Goal: Transaction & Acquisition: Purchase product/service

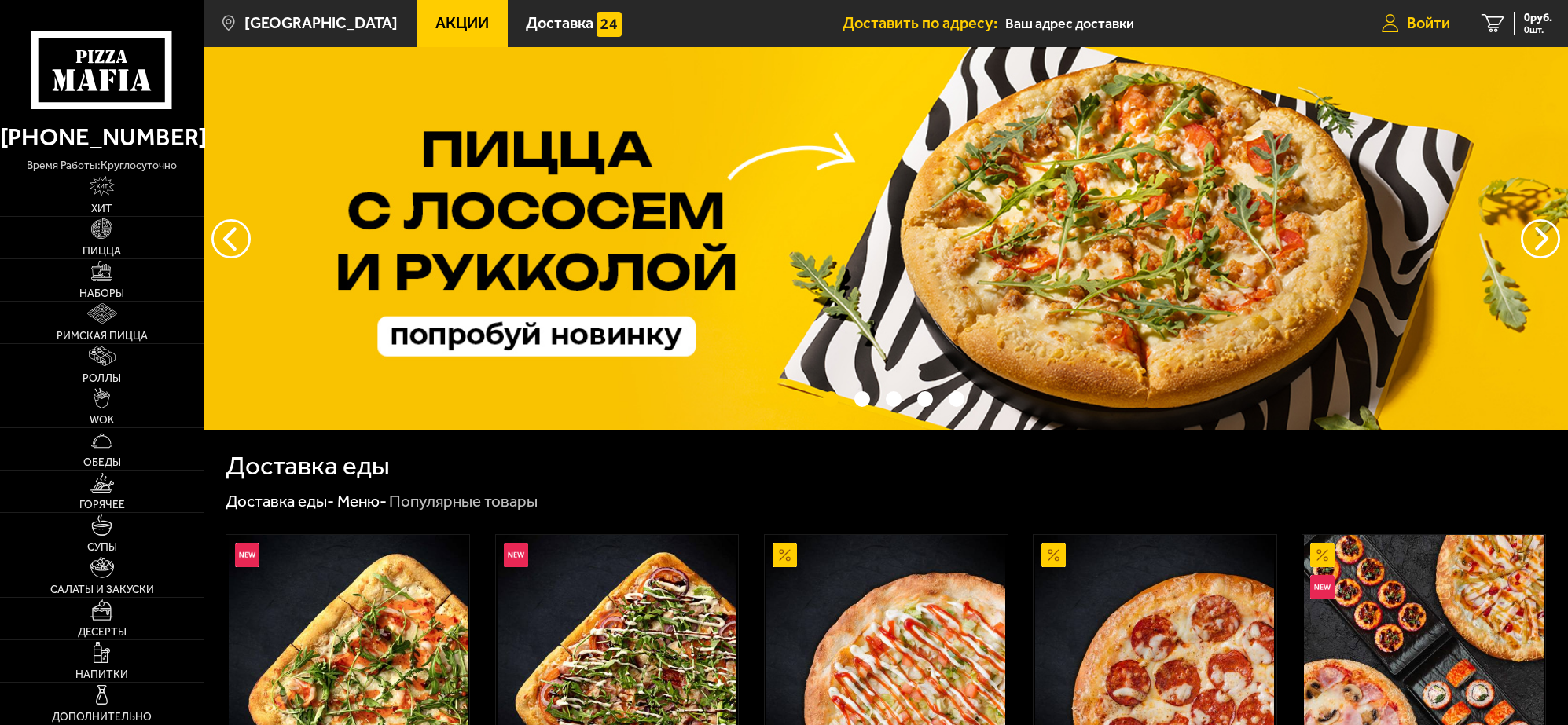
click at [1416, 20] on span "Войти" at bounding box center [1429, 24] width 43 height 16
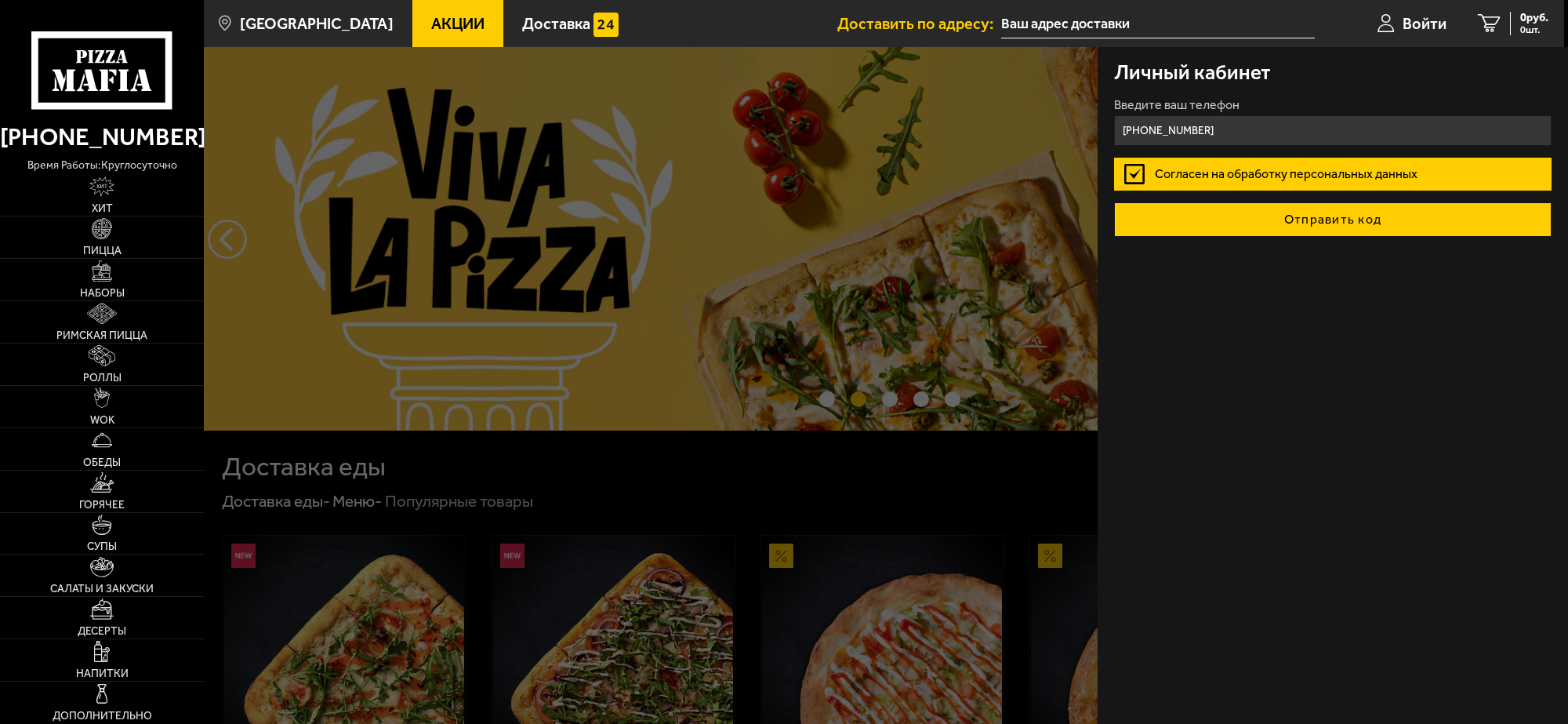
type input "[PHONE_NUMBER]"
click at [1243, 212] on button "Отправить код" at bounding box center [1333, 219] width 438 height 35
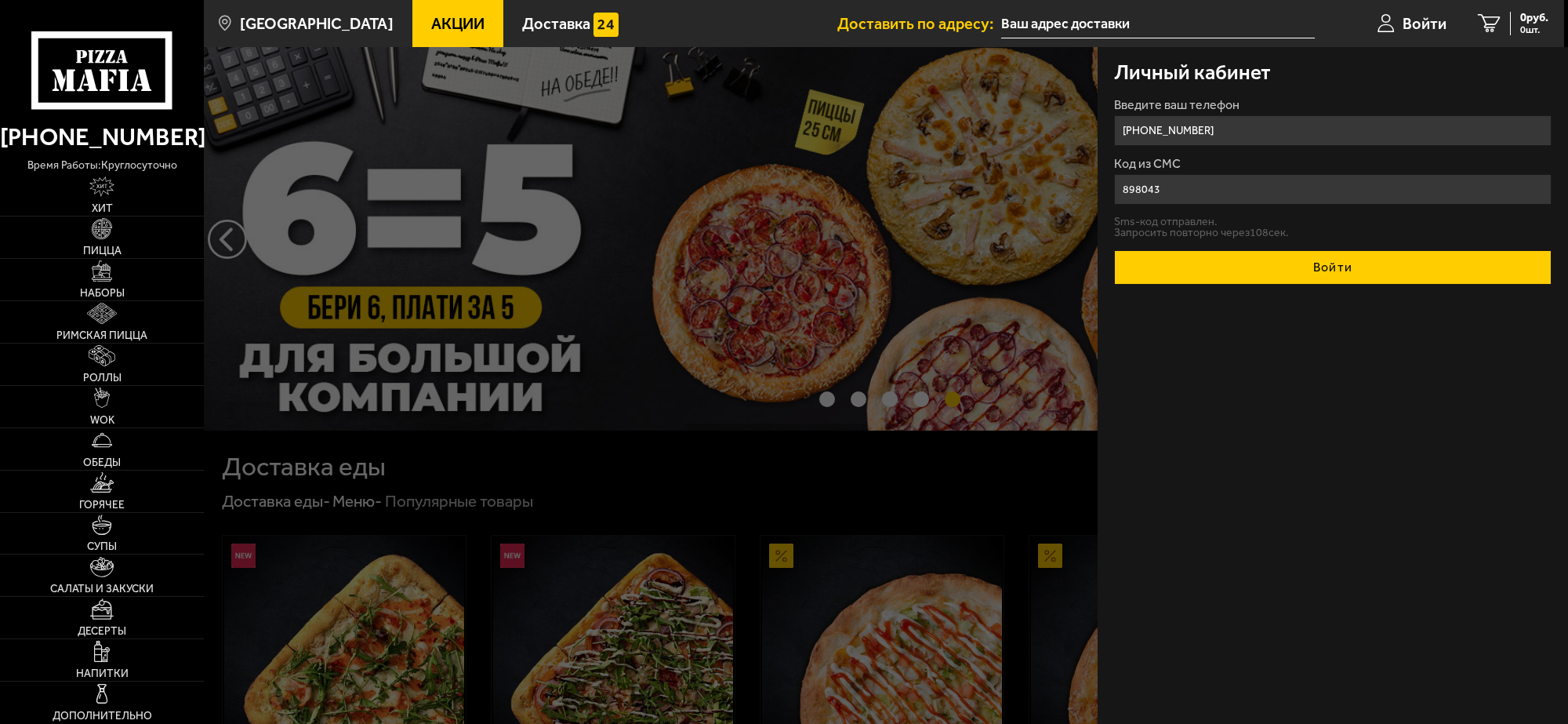
type input "898043"
click at [1249, 273] on button "Войти" at bounding box center [1333, 267] width 438 height 35
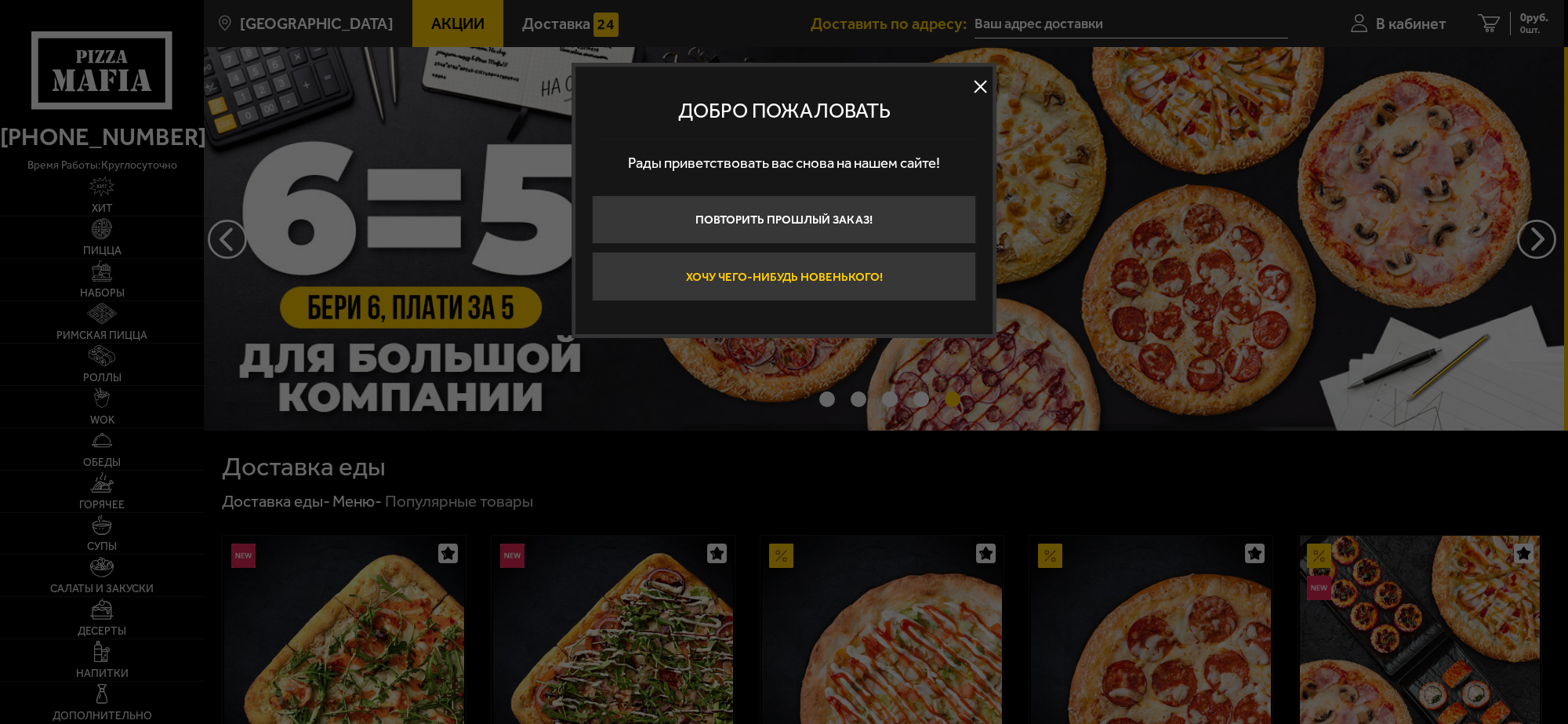
click at [806, 280] on button "Хочу чего-нибудь новенького!" at bounding box center [784, 276] width 384 height 49
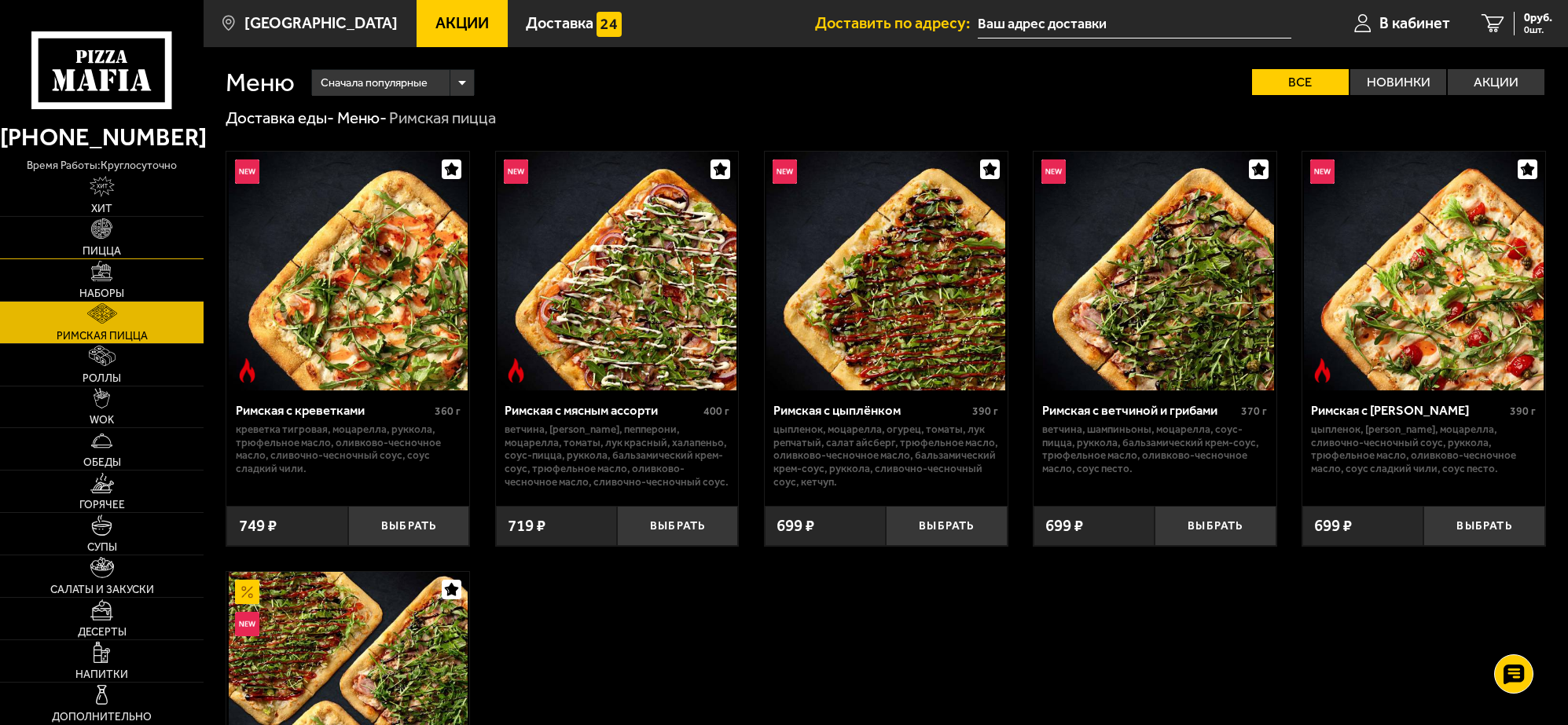
click at [103, 234] on img at bounding box center [101, 229] width 21 height 21
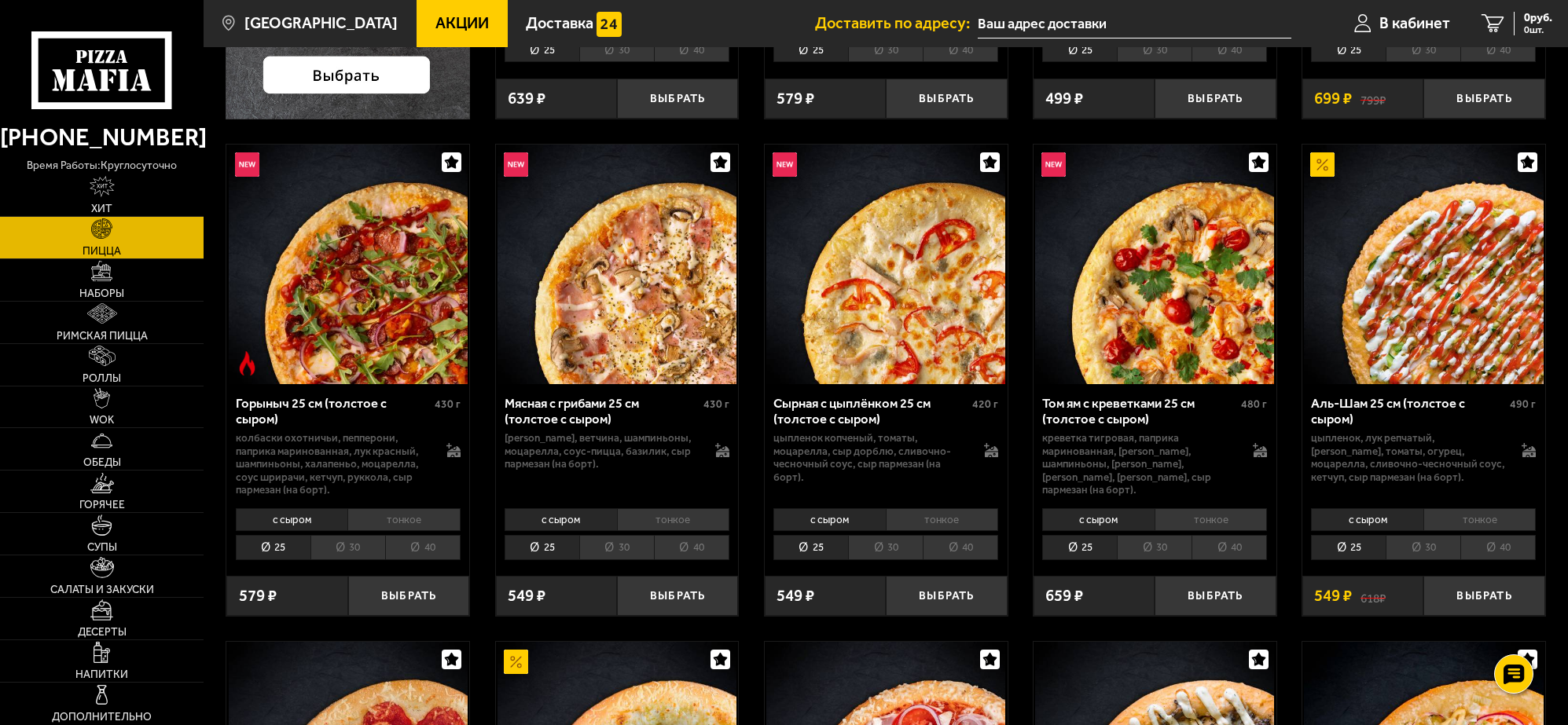
scroll to position [589, 0]
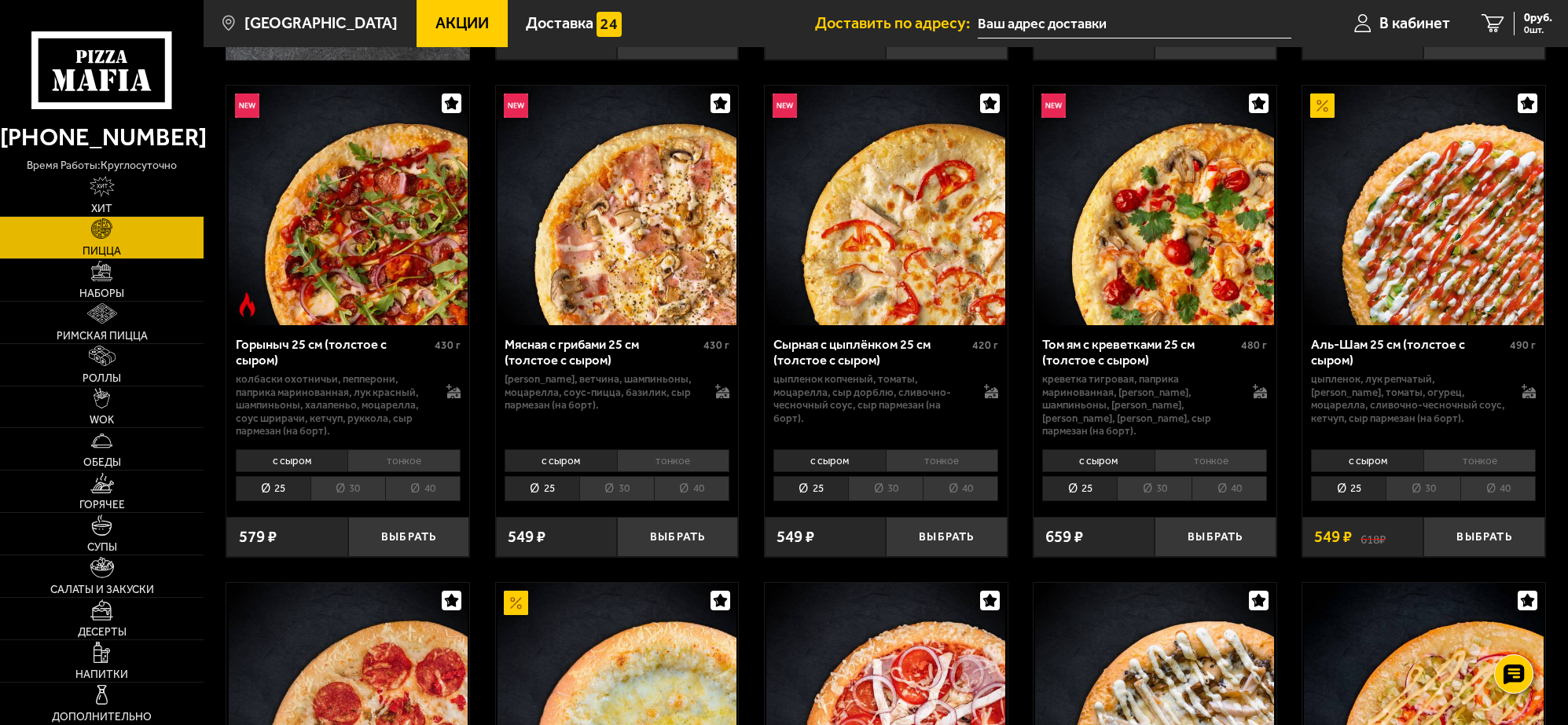
click at [395, 456] on li "тонкое" at bounding box center [404, 461] width 113 height 23
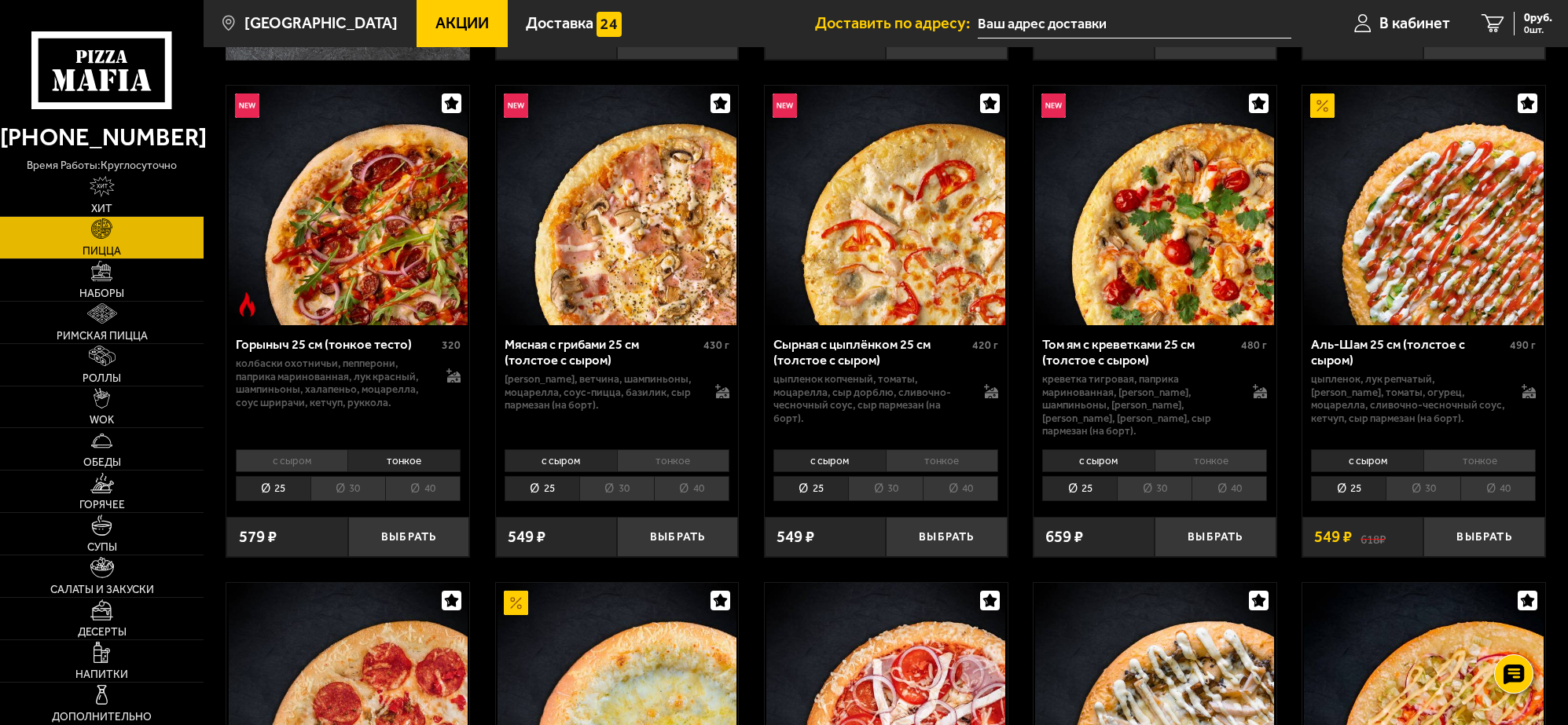
click at [424, 476] on li "40" at bounding box center [423, 488] width 75 height 25
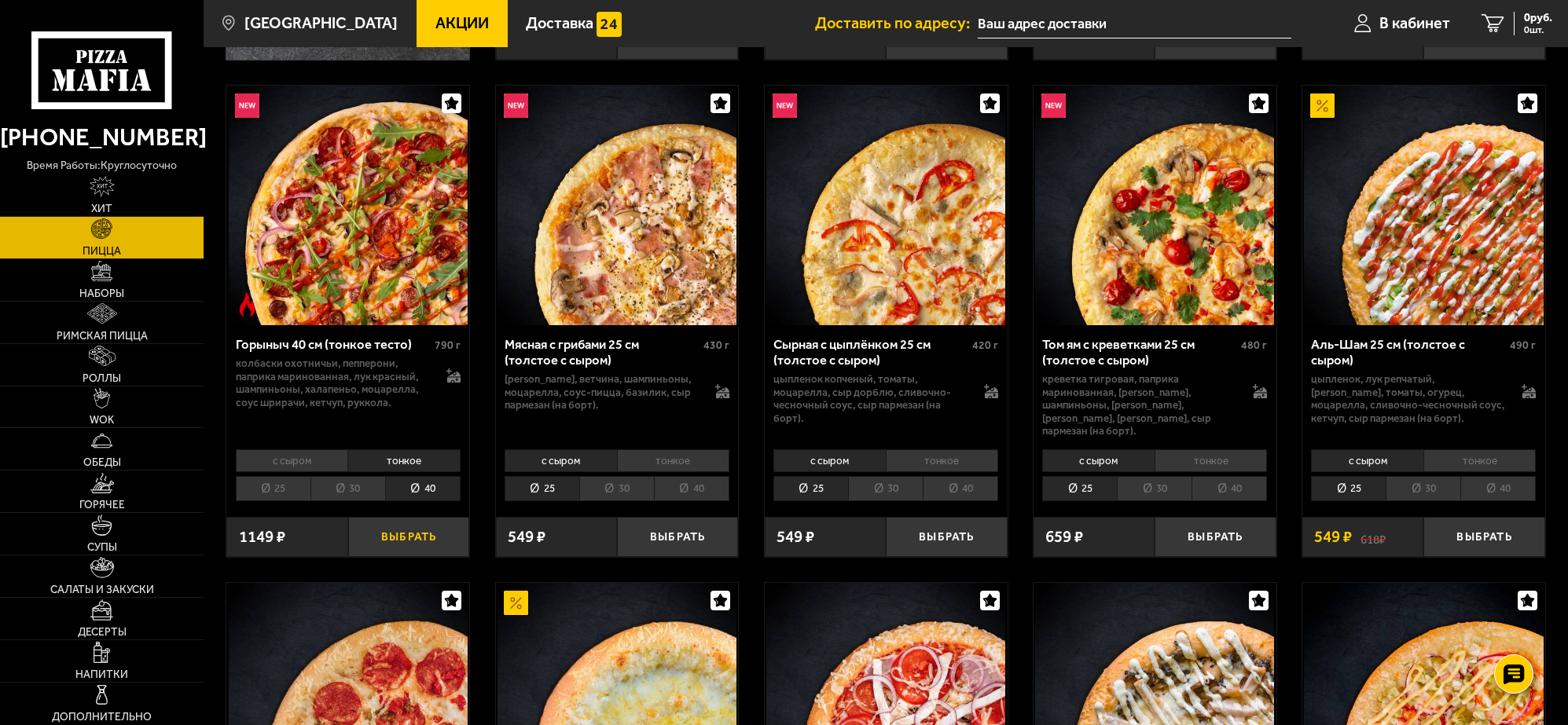
click at [402, 526] on button "Выбрать" at bounding box center [408, 537] width 121 height 40
click at [1212, 449] on li "тонкое" at bounding box center [1211, 461] width 113 height 23
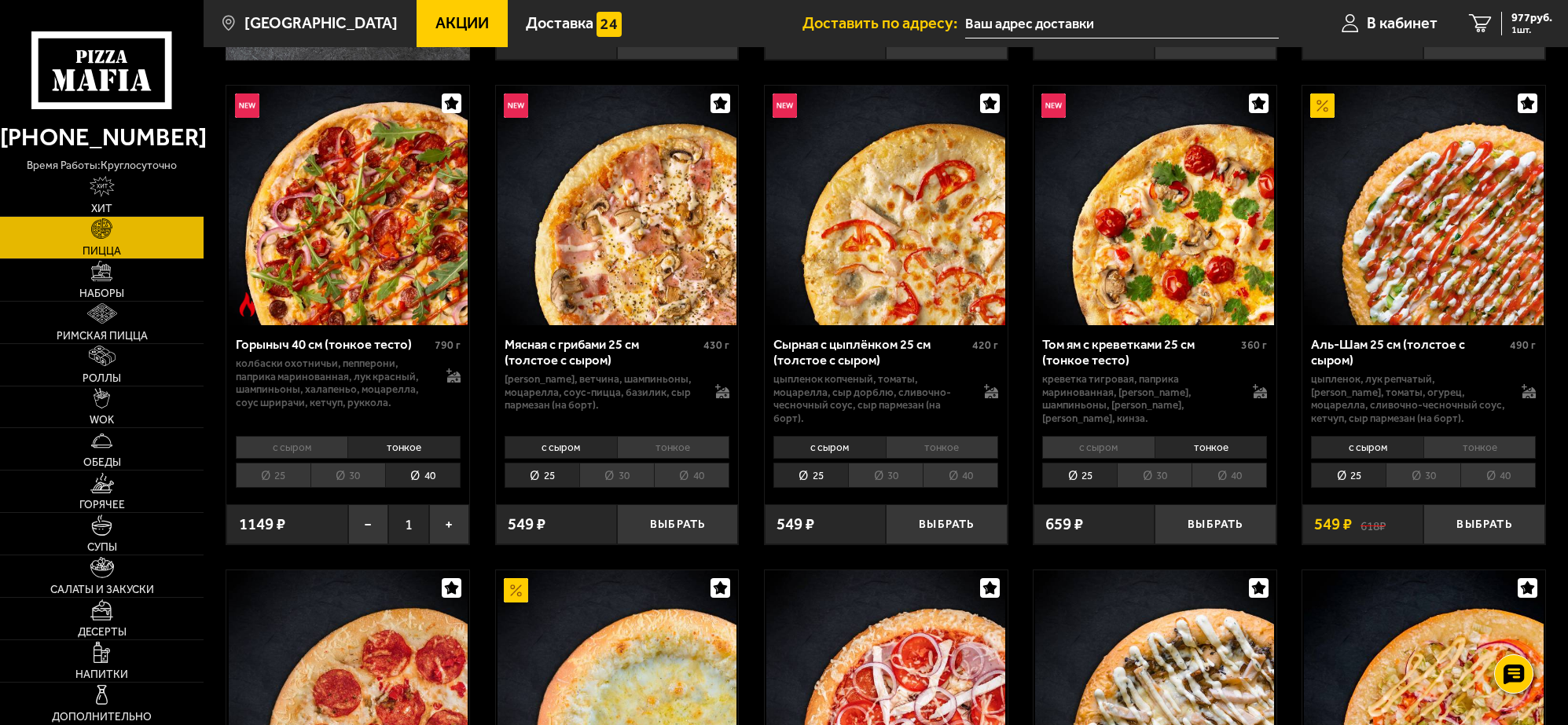
click at [1228, 473] on li "40" at bounding box center [1229, 475] width 75 height 25
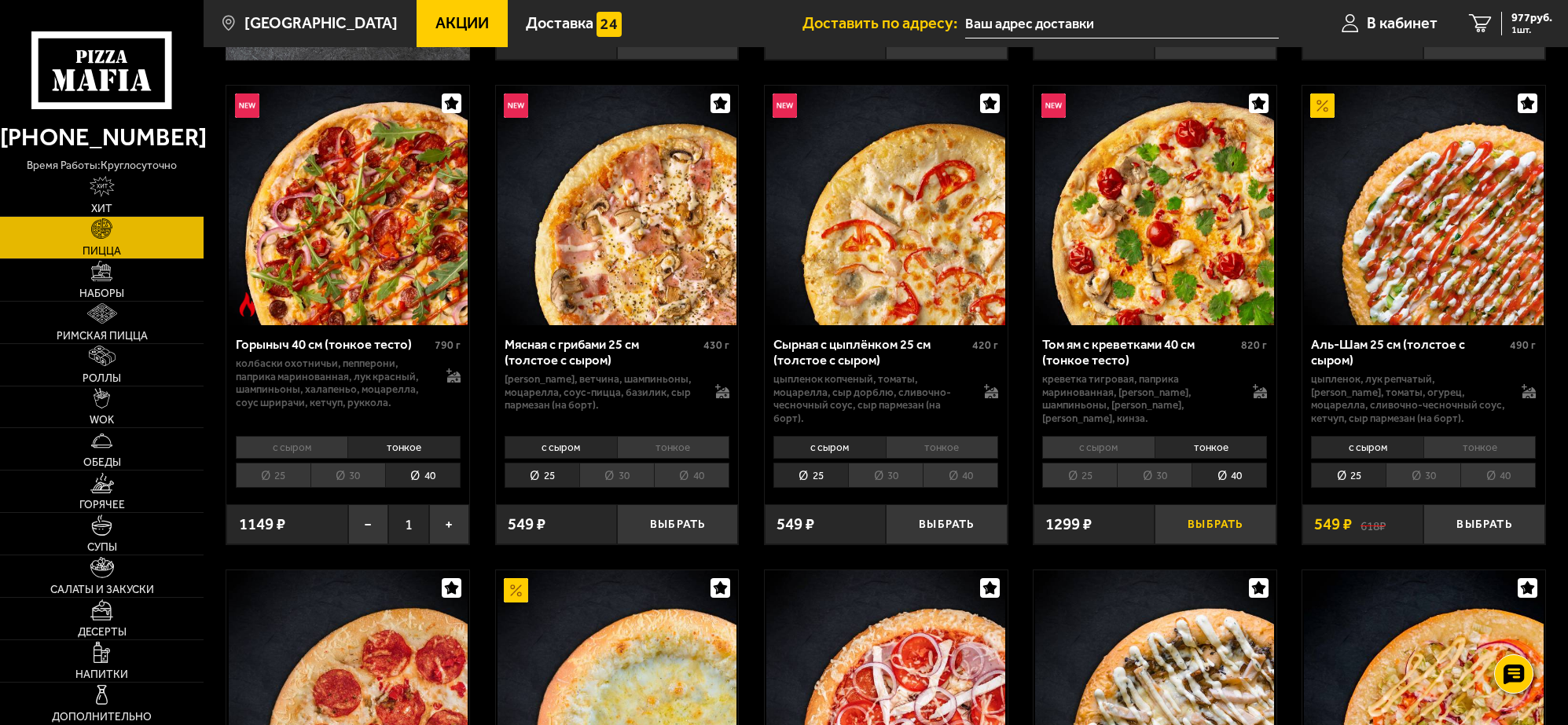
click at [1216, 525] on button "Выбрать" at bounding box center [1214, 524] width 121 height 40
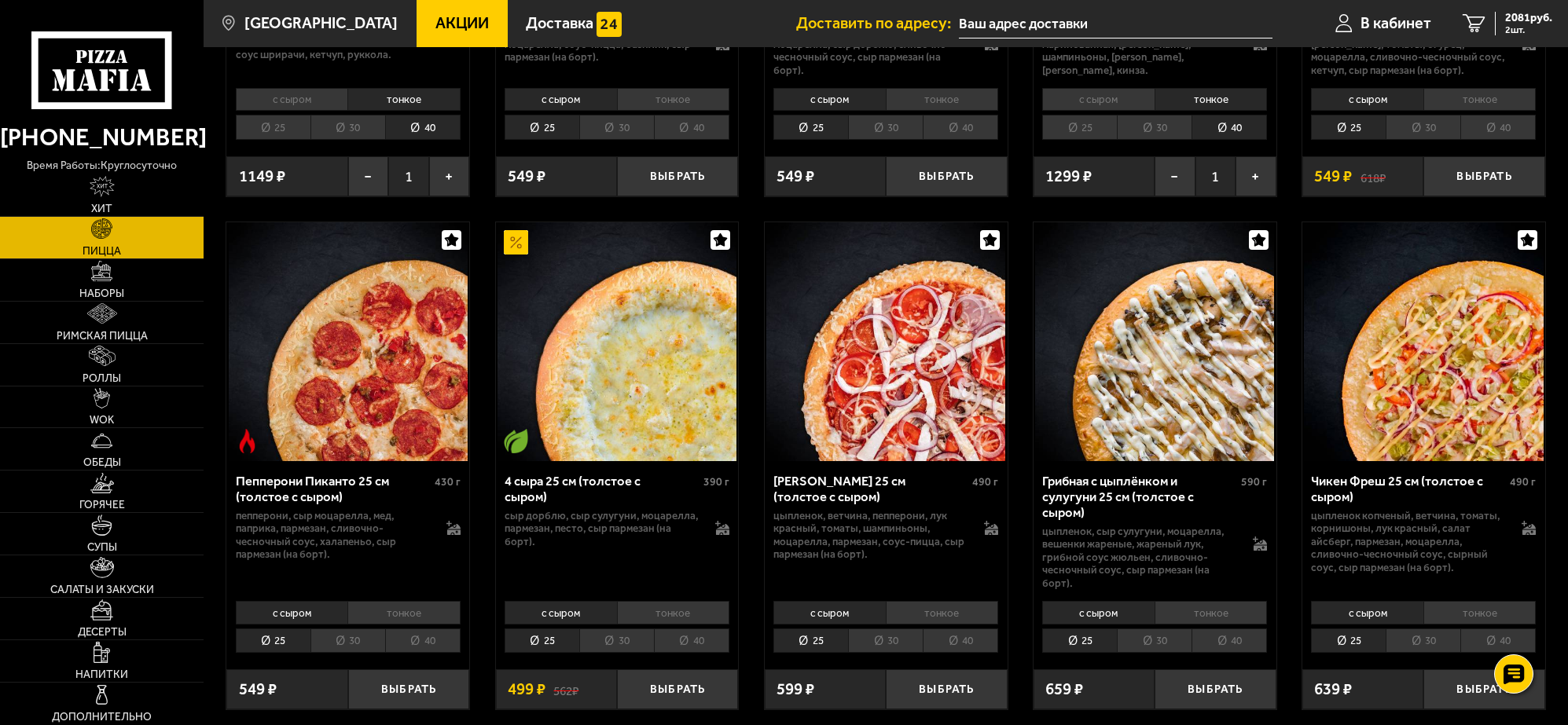
scroll to position [1080, 0]
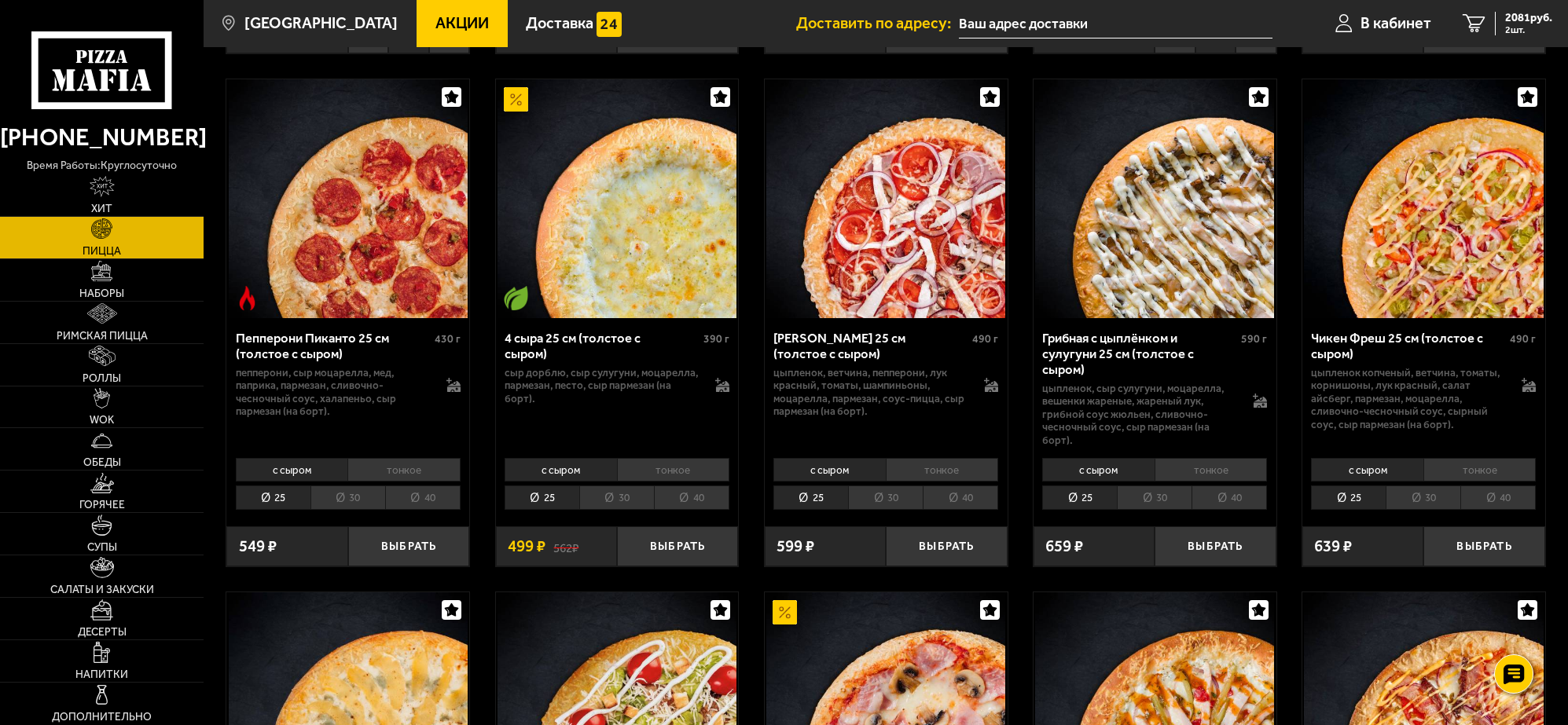
click at [670, 469] on li "тонкое" at bounding box center [674, 470] width 113 height 23
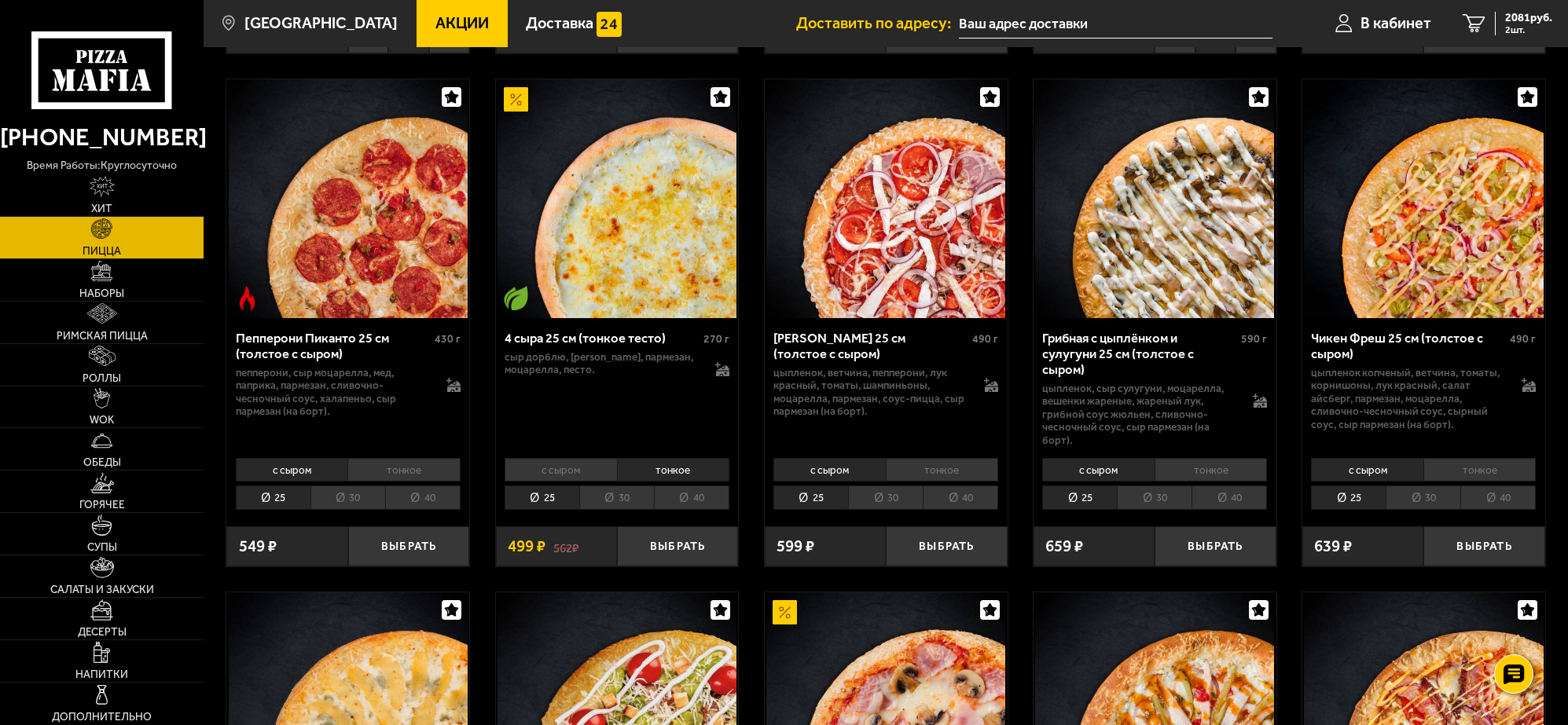
click at [692, 496] on li "40" at bounding box center [692, 498] width 75 height 25
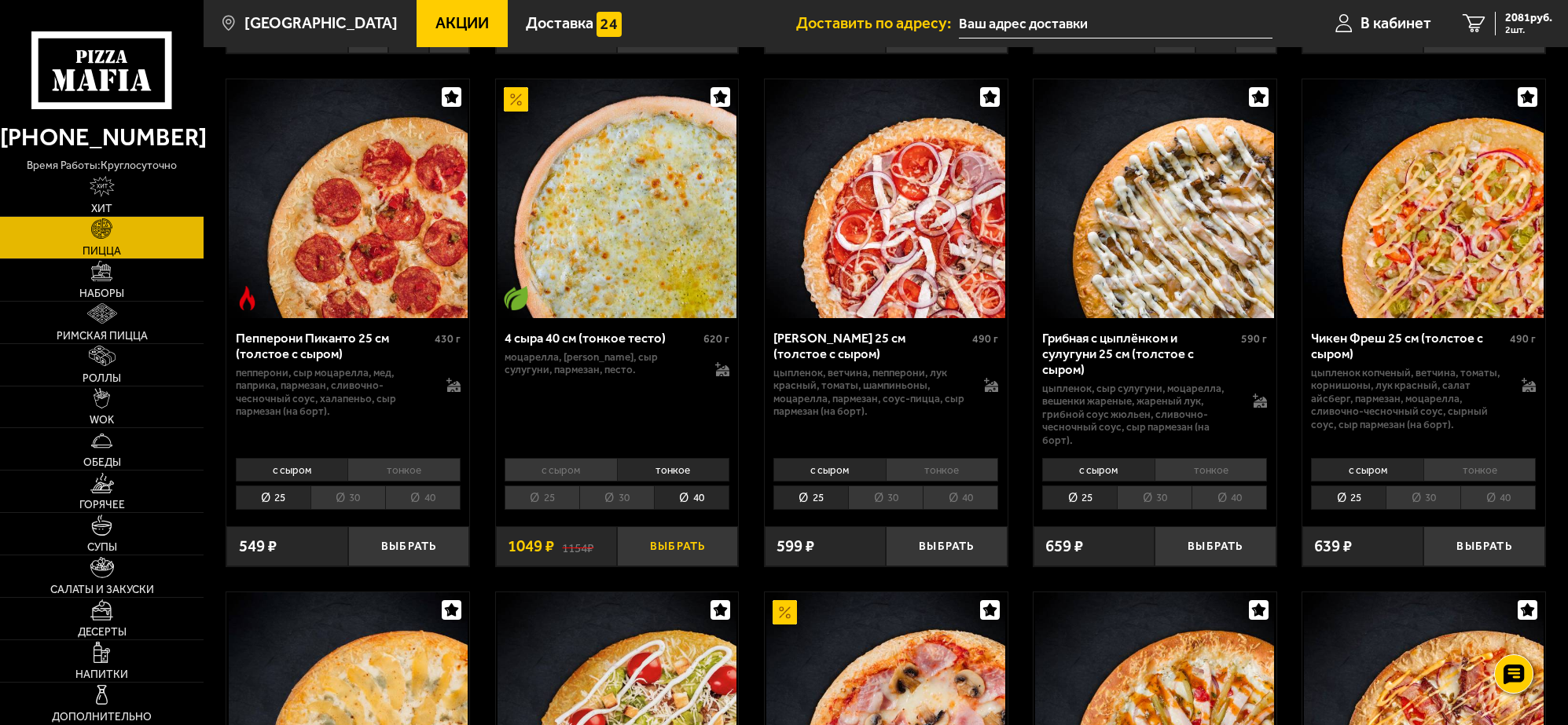
click at [675, 547] on button "Выбрать" at bounding box center [677, 546] width 121 height 40
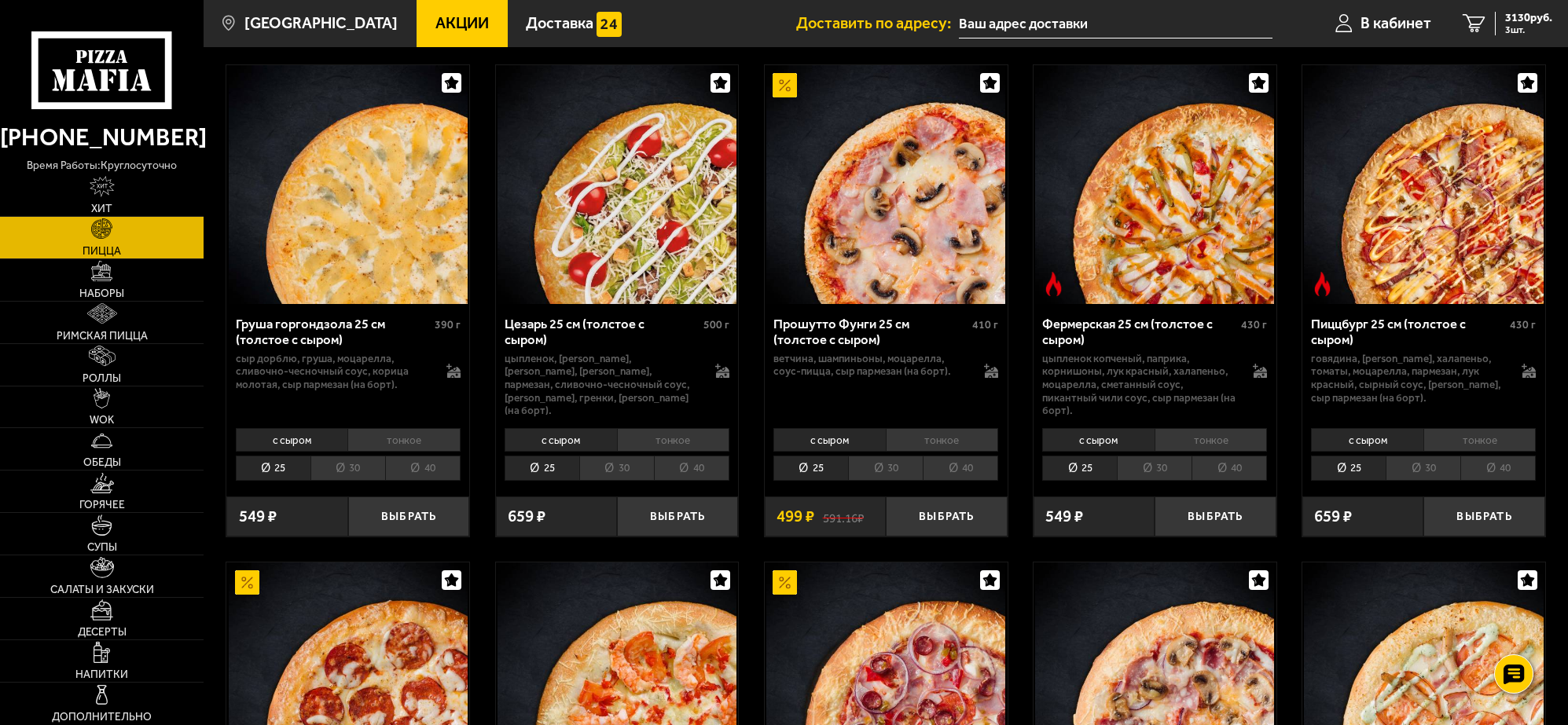
scroll to position [1669, 0]
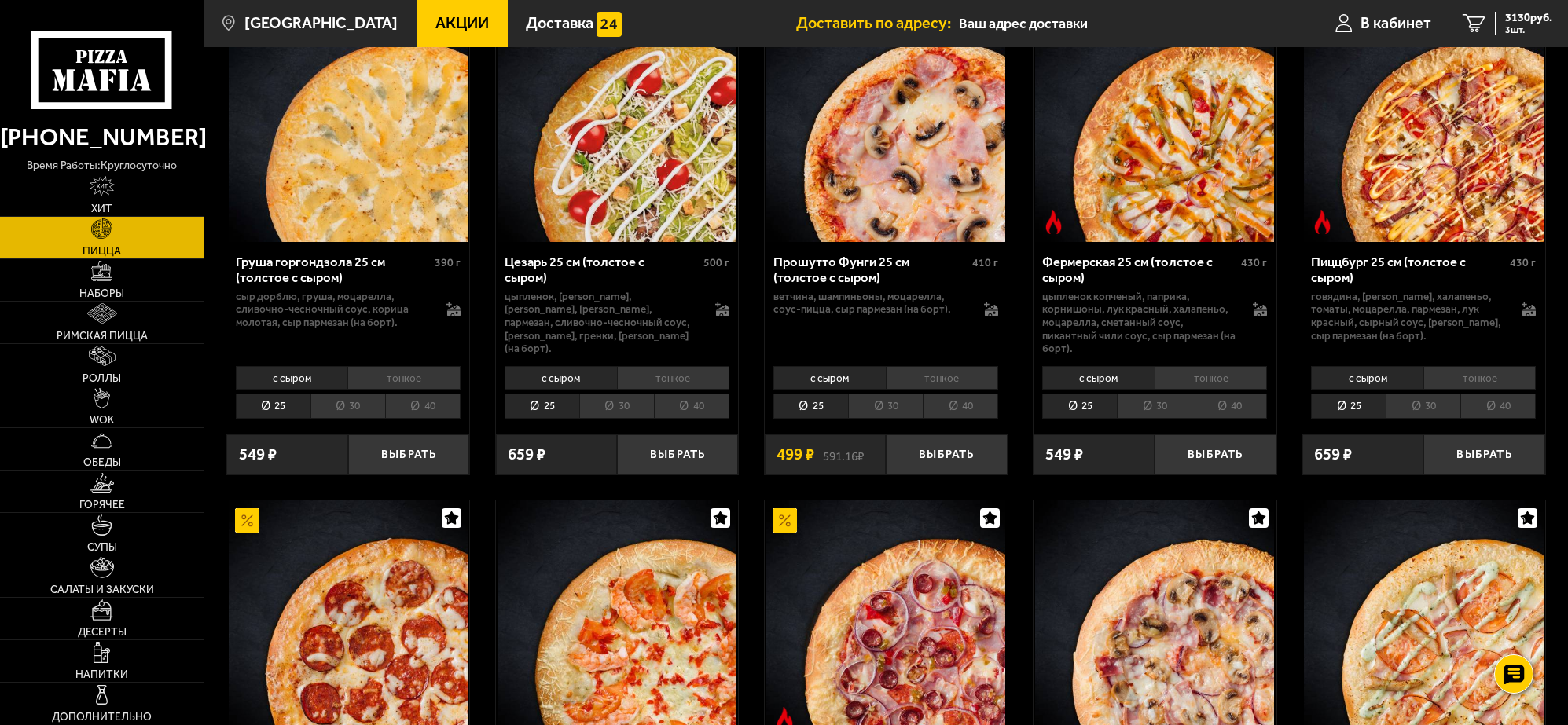
click at [410, 366] on li "тонкое" at bounding box center [404, 378] width 113 height 23
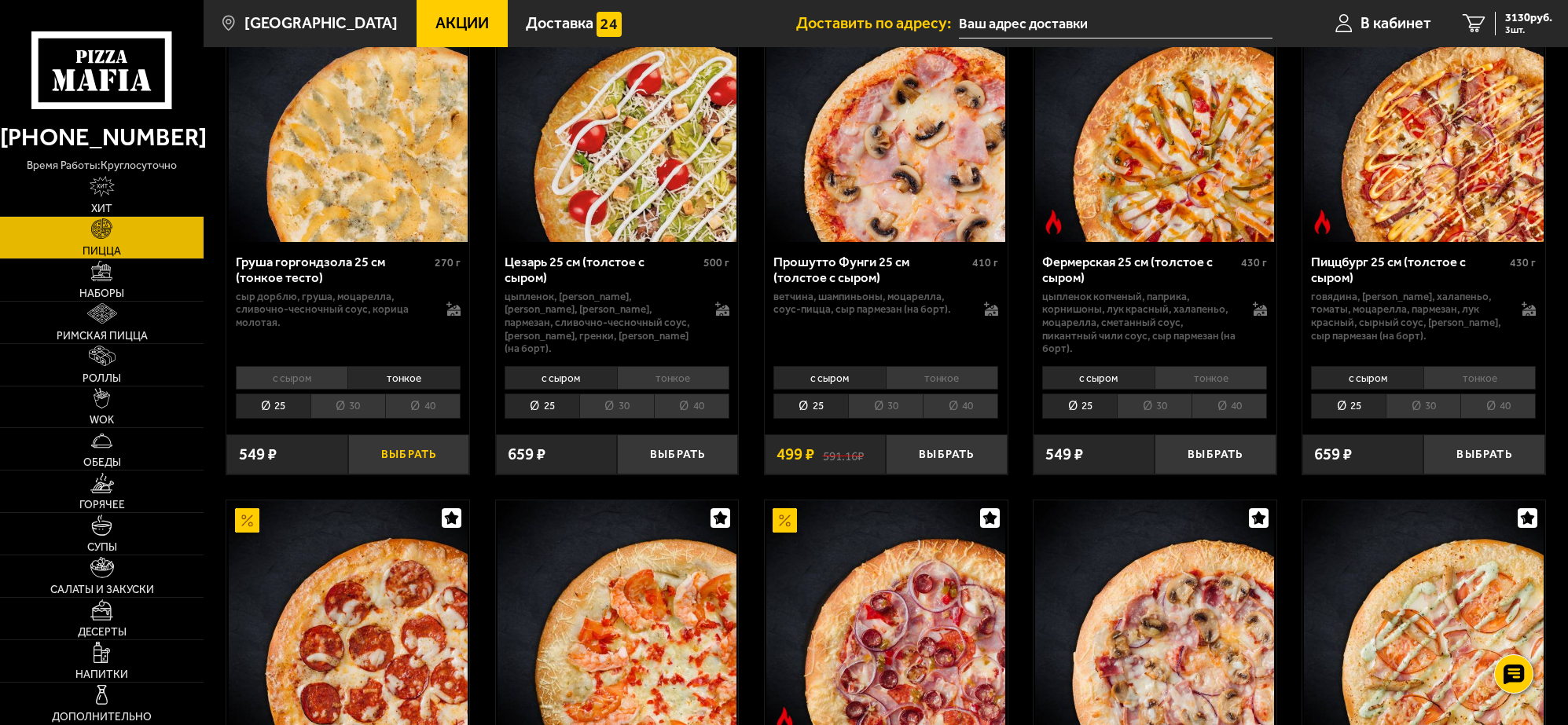
click at [402, 441] on button "Выбрать" at bounding box center [408, 454] width 121 height 40
click at [418, 397] on li "40" at bounding box center [423, 406] width 75 height 25
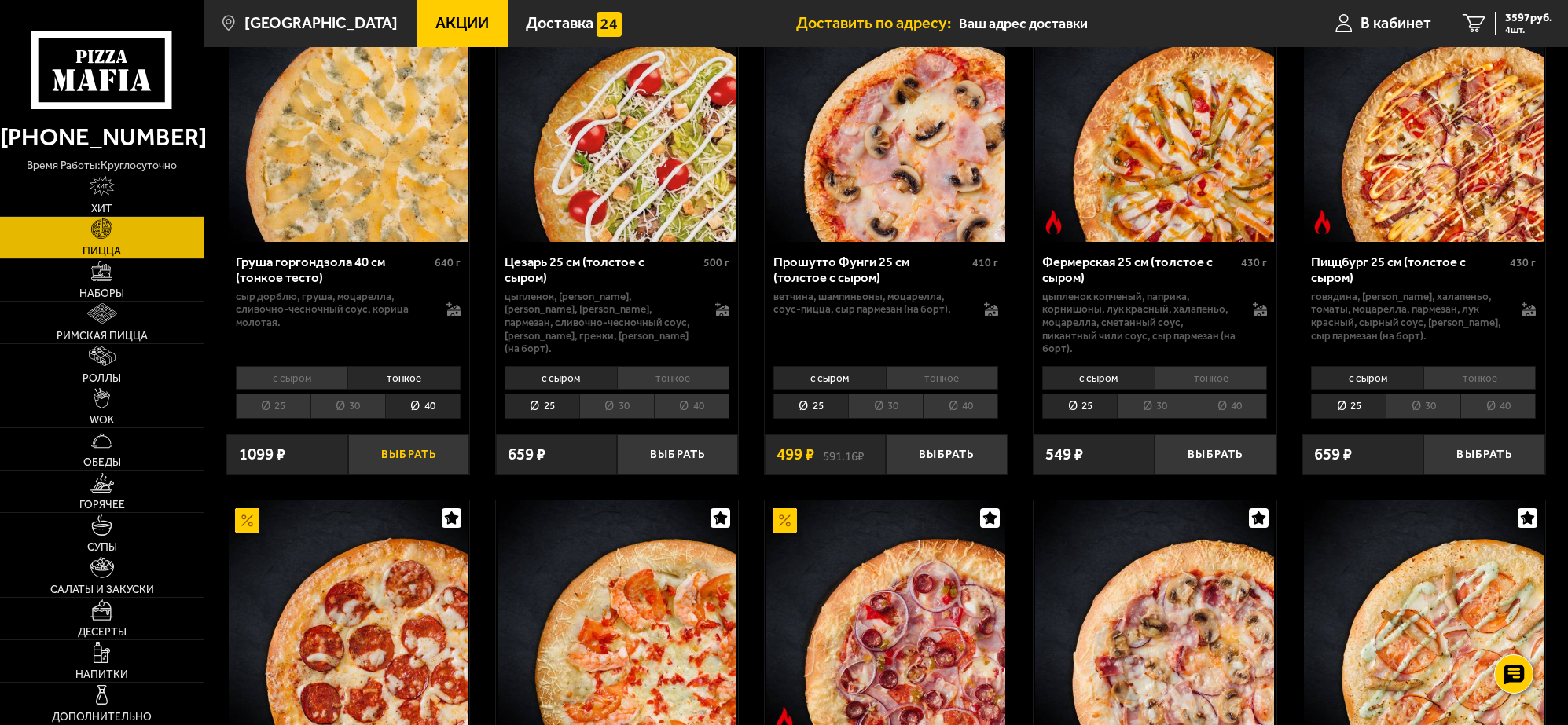
click at [398, 450] on button "Выбрать" at bounding box center [408, 454] width 121 height 40
click at [1472, 366] on li "тонкое" at bounding box center [1480, 378] width 113 height 23
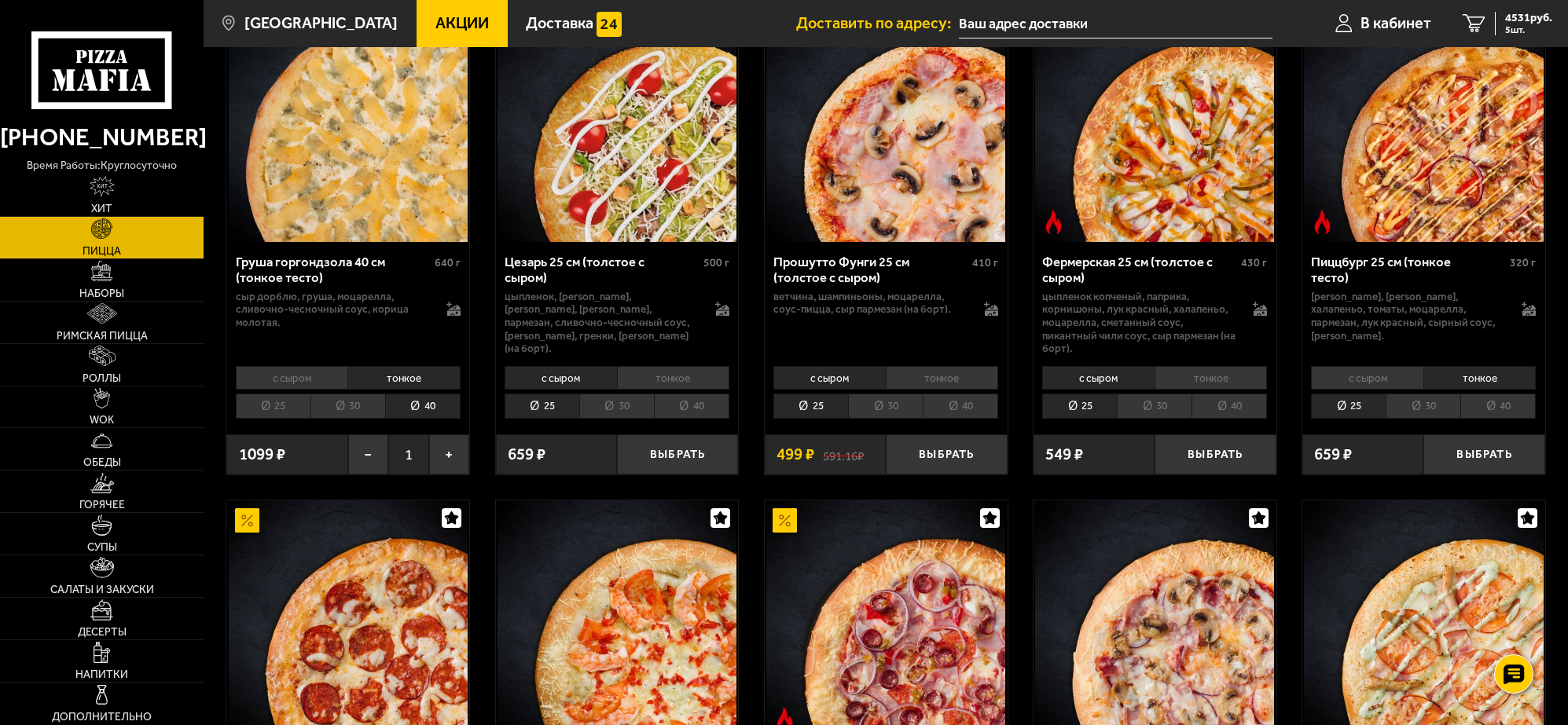
click at [1496, 396] on li "40" at bounding box center [1497, 406] width 75 height 25
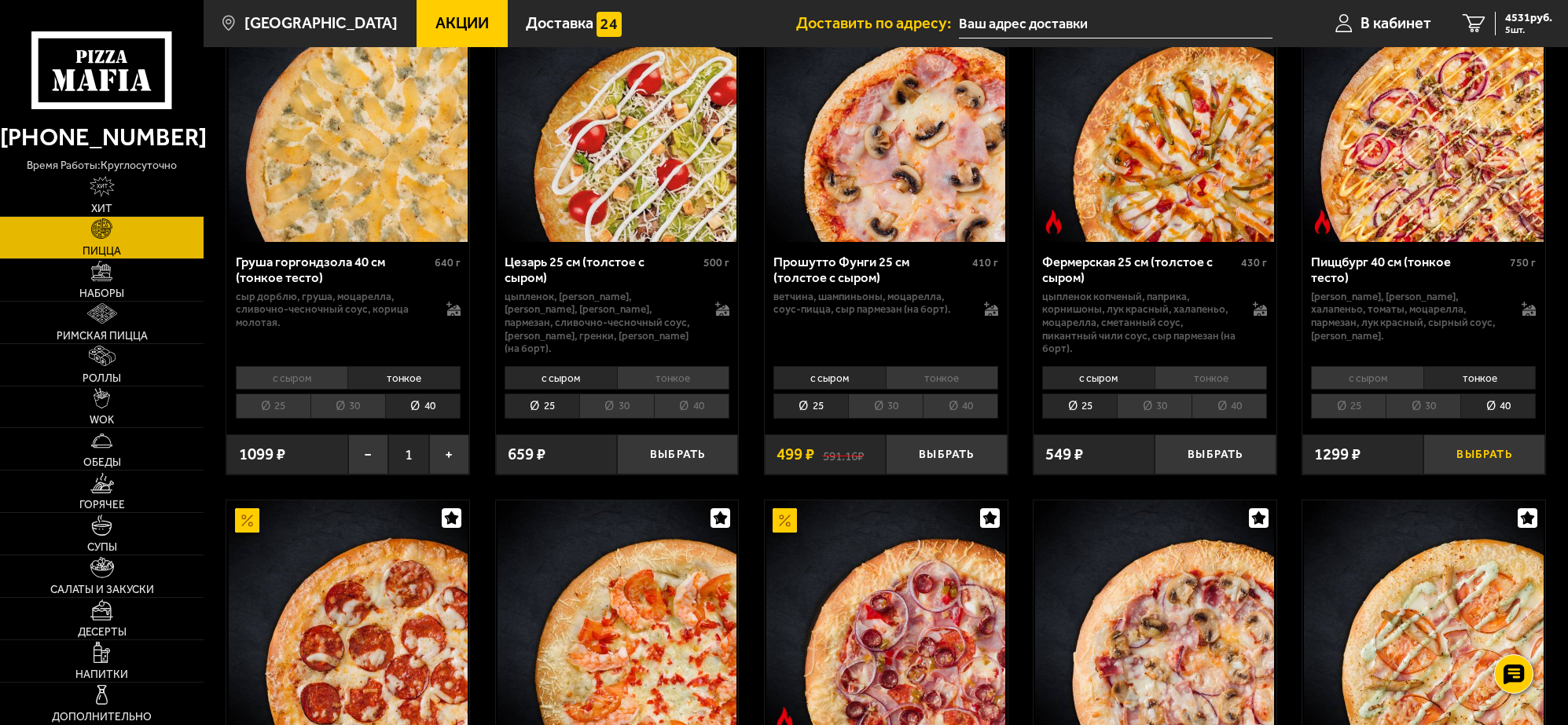
click at [1501, 452] on button "Выбрать" at bounding box center [1483, 454] width 121 height 40
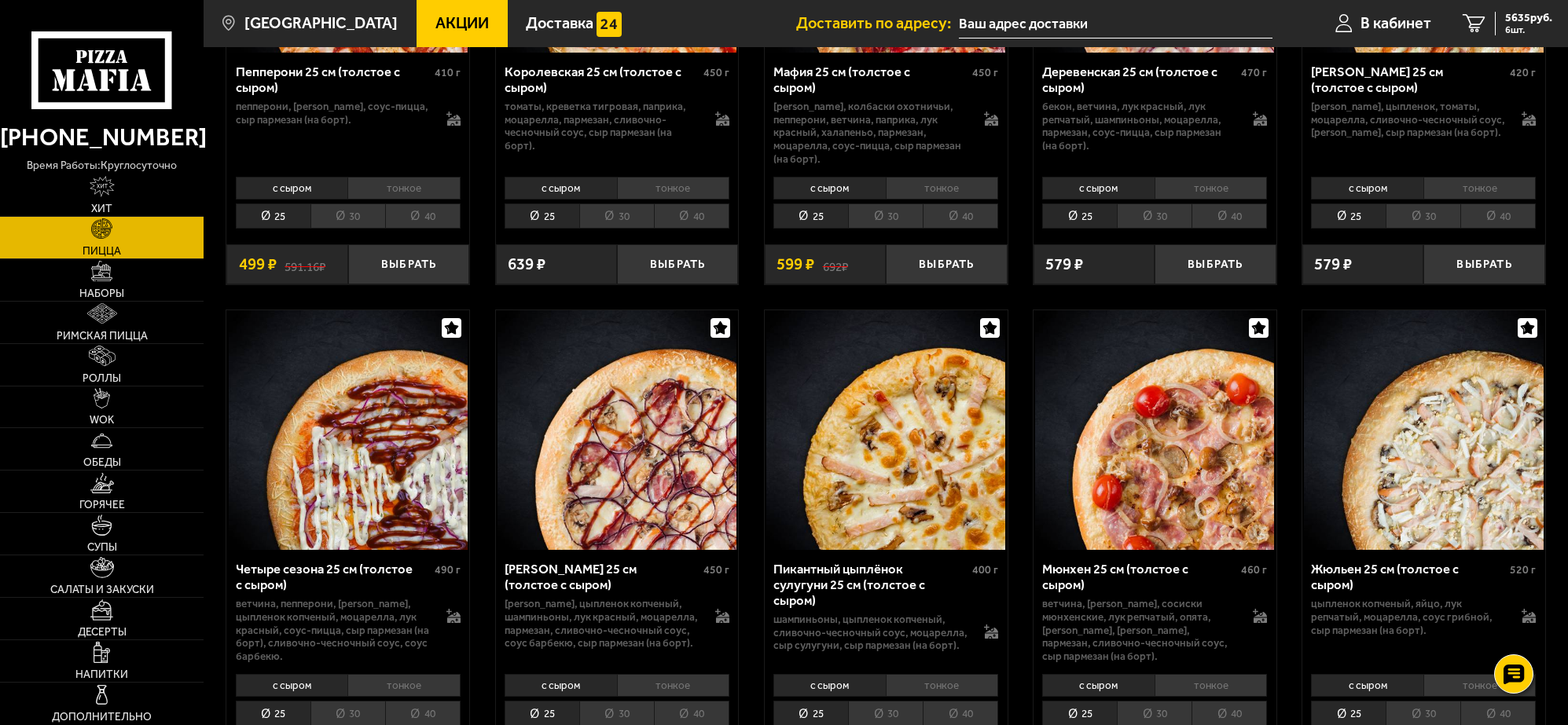
scroll to position [2454, 0]
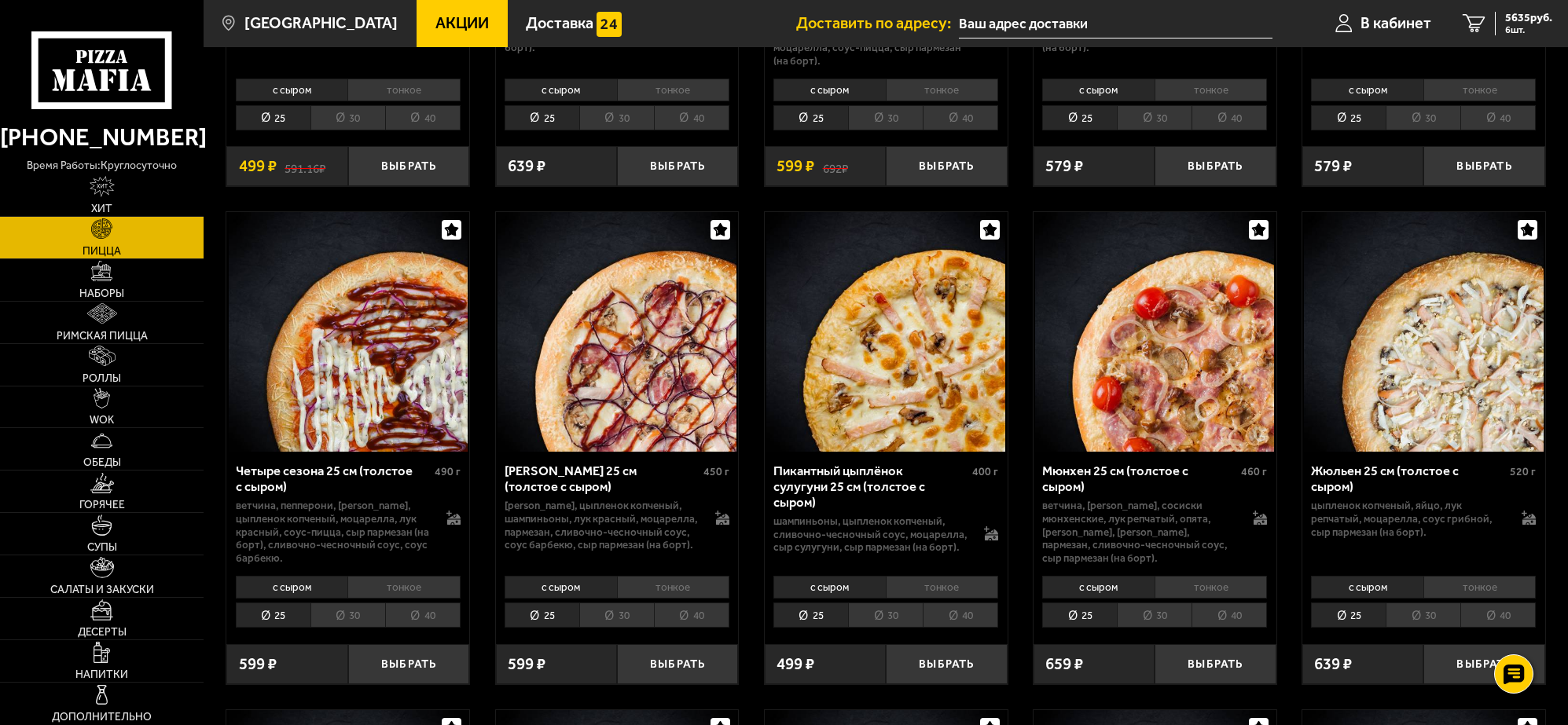
click at [940, 576] on li "тонкое" at bounding box center [942, 588] width 113 height 23
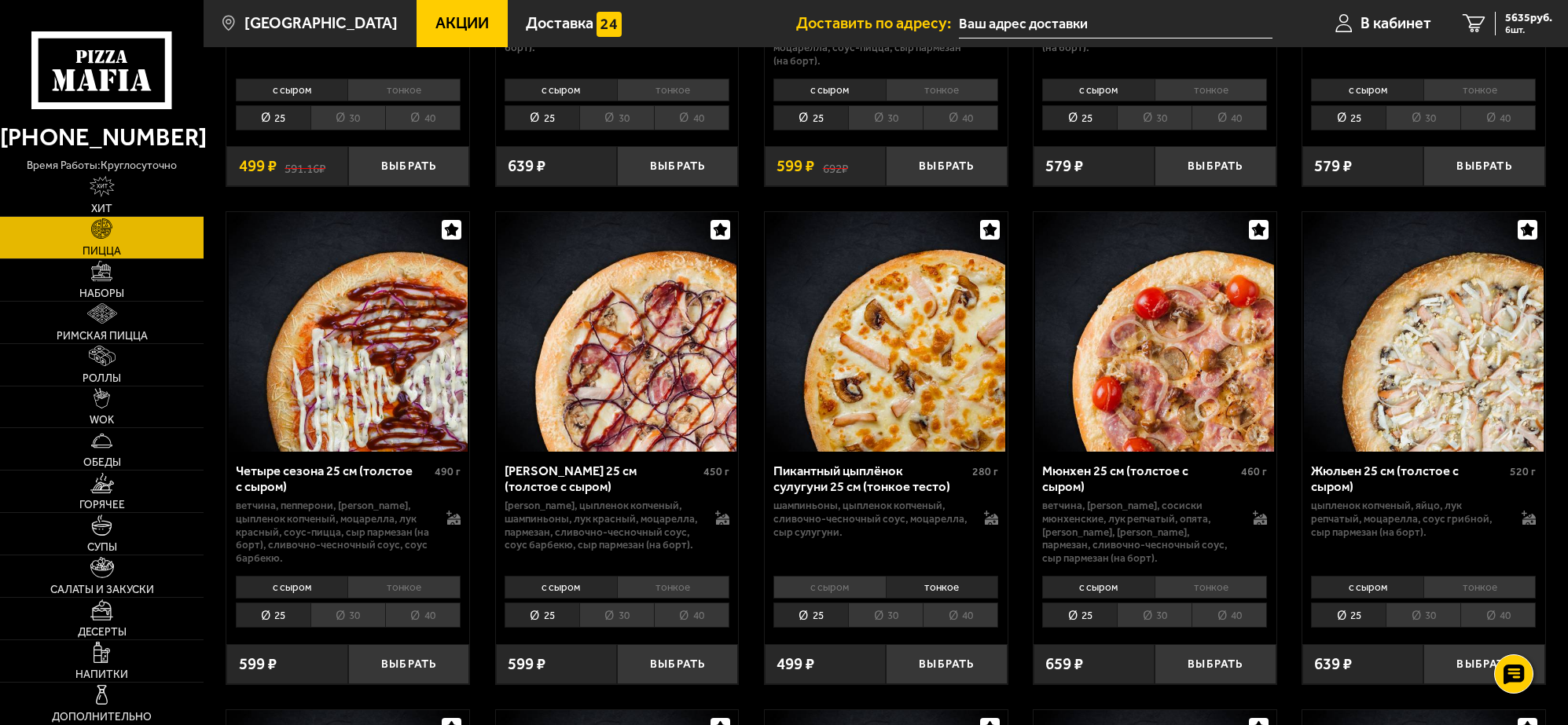
click at [959, 603] on li "40" at bounding box center [960, 615] width 75 height 25
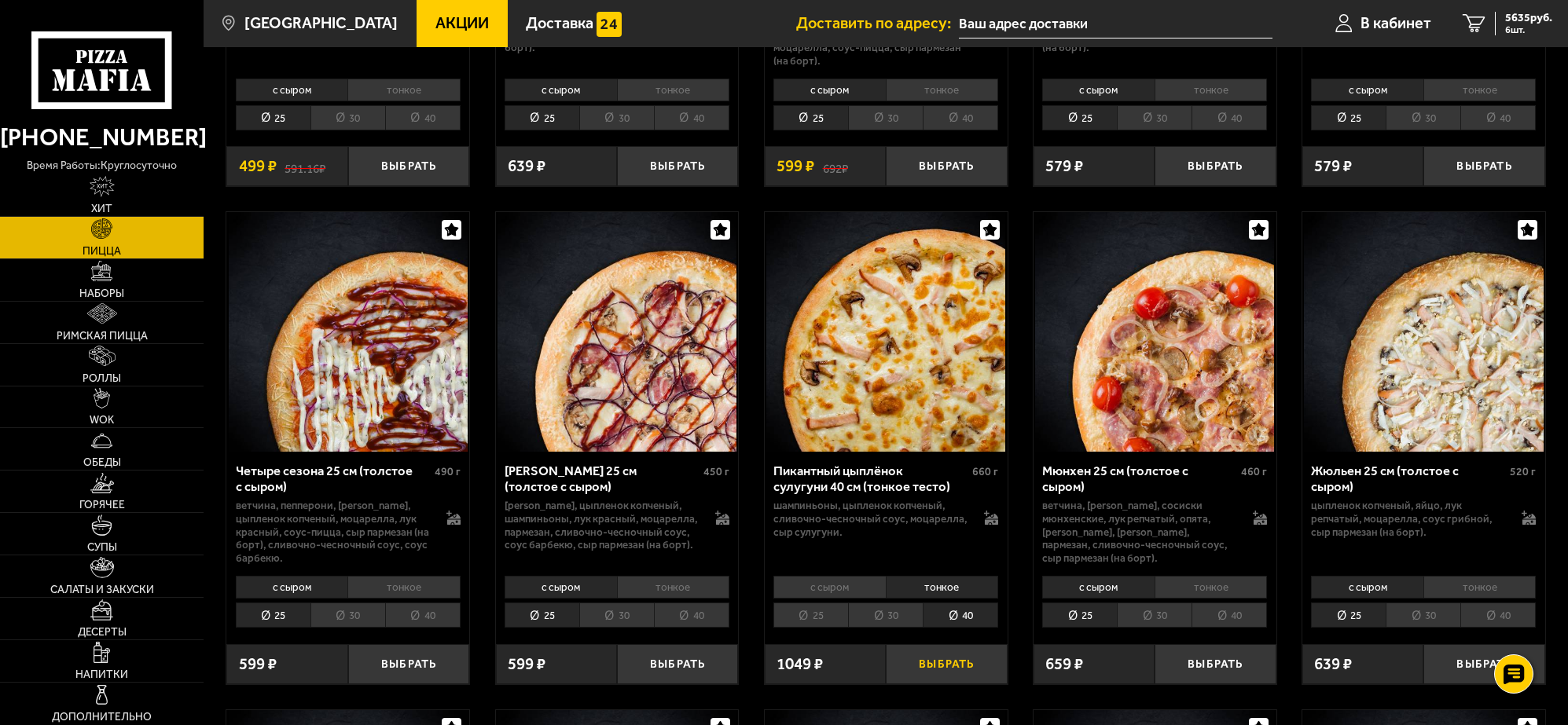
click at [940, 646] on button "Выбрать" at bounding box center [945, 663] width 121 height 40
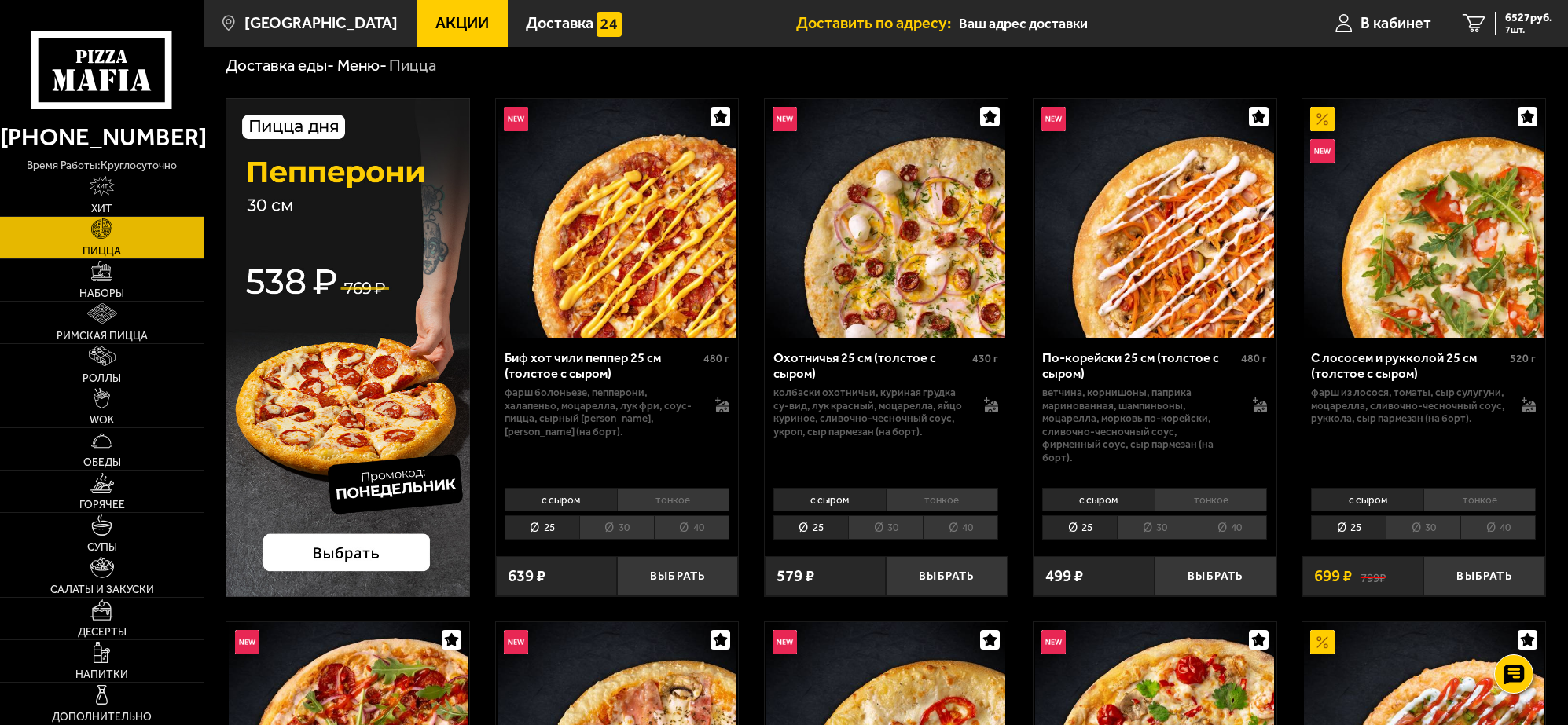
scroll to position [98, 0]
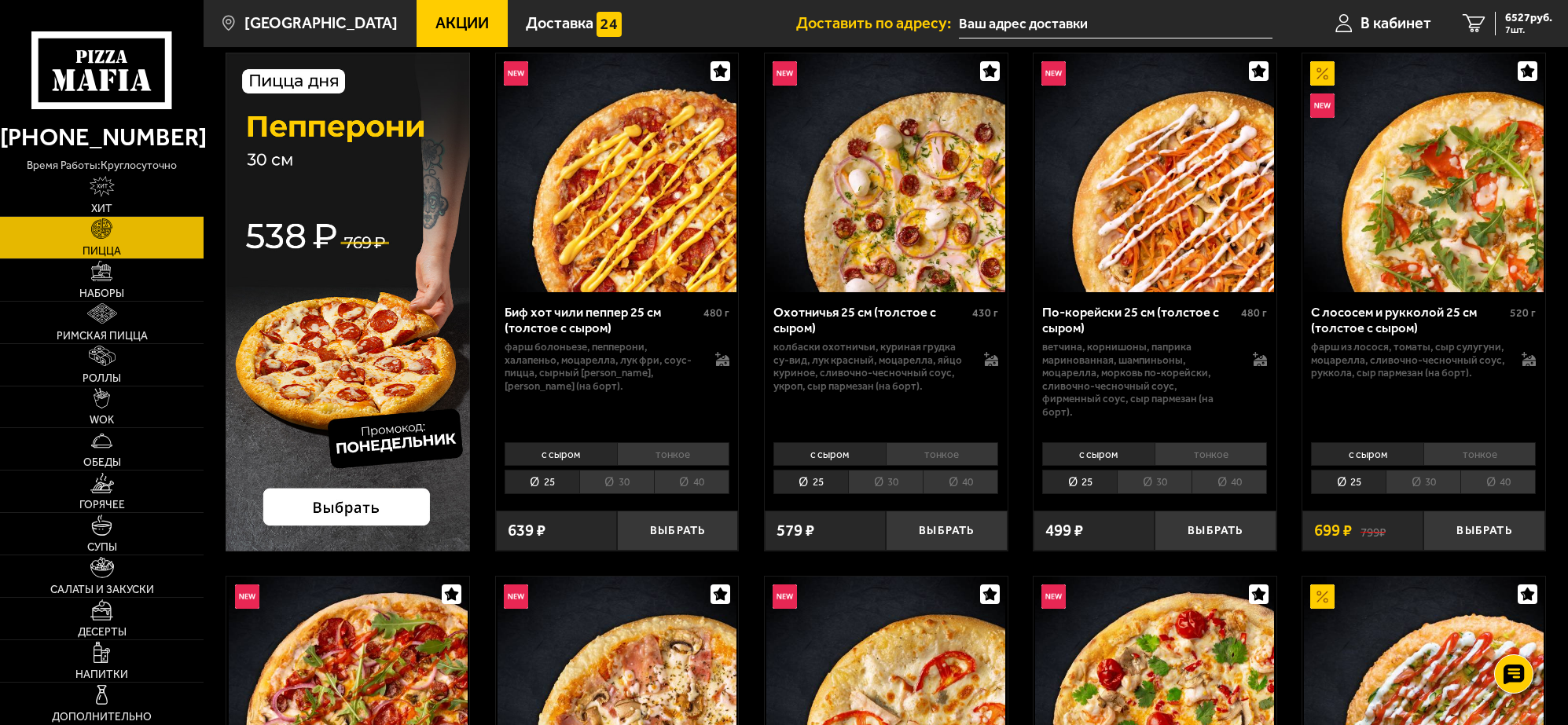
click at [1484, 446] on li "тонкое" at bounding box center [1480, 454] width 113 height 23
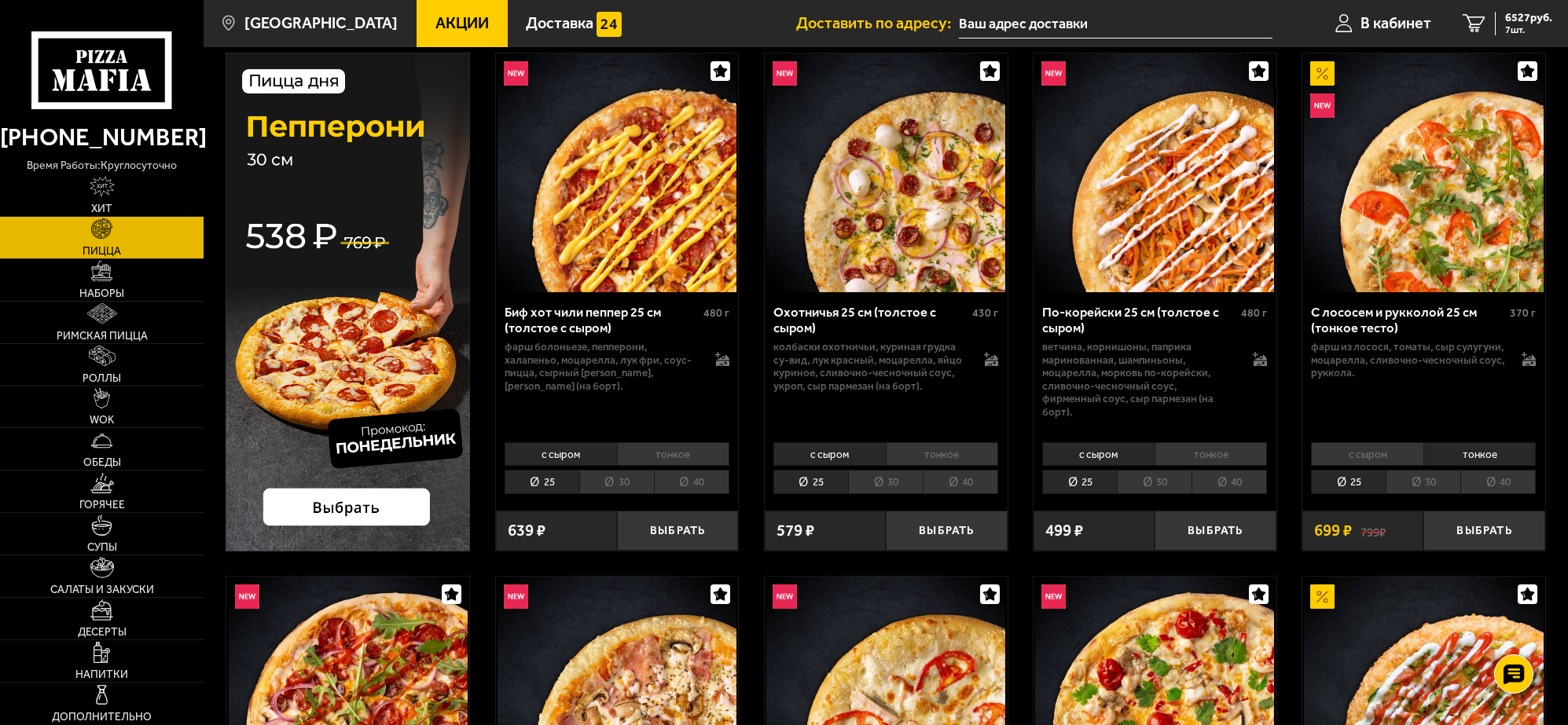
click at [1501, 479] on li "40" at bounding box center [1497, 482] width 75 height 25
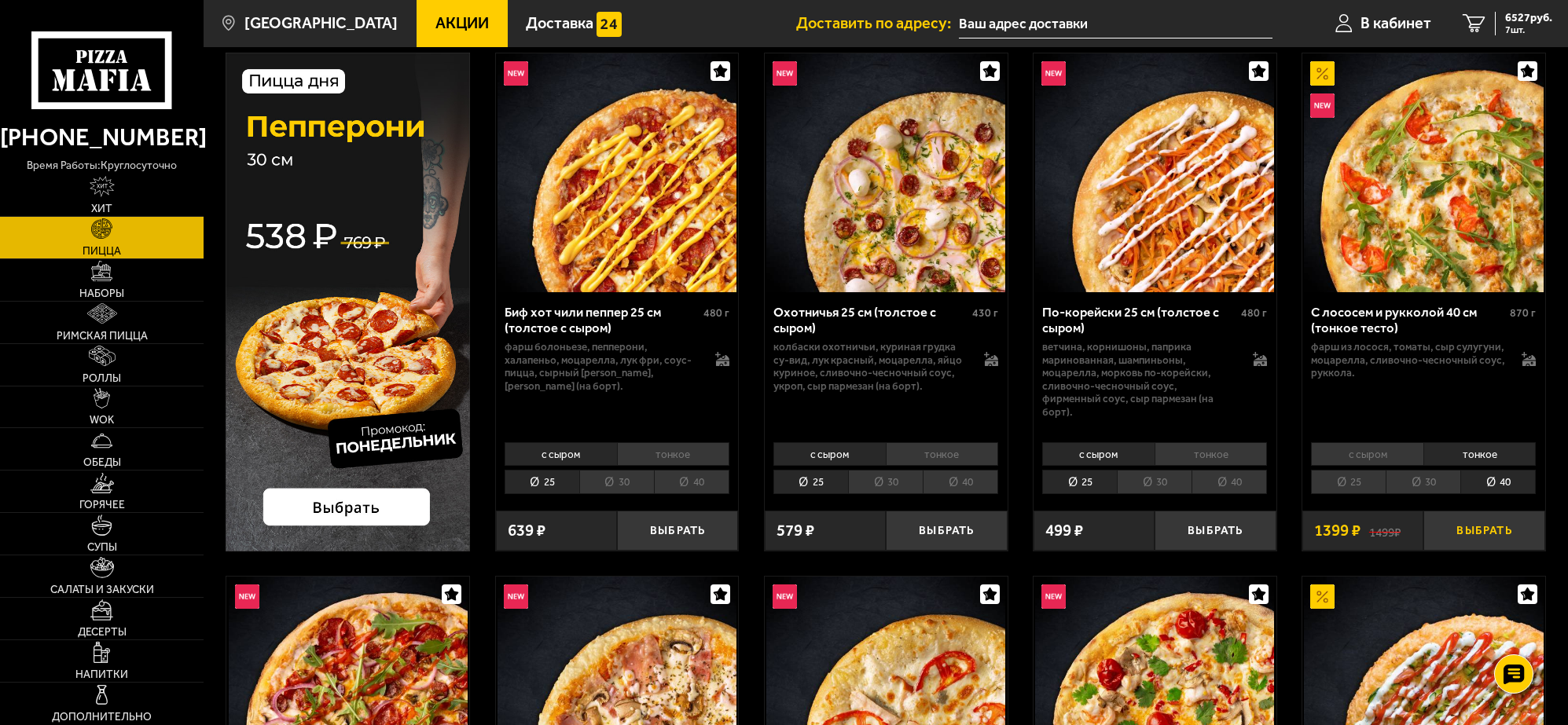
click at [1486, 524] on button "Выбрать" at bounding box center [1483, 530] width 121 height 40
click at [1515, 17] on span "7926 руб." at bounding box center [1529, 17] width 47 height 12
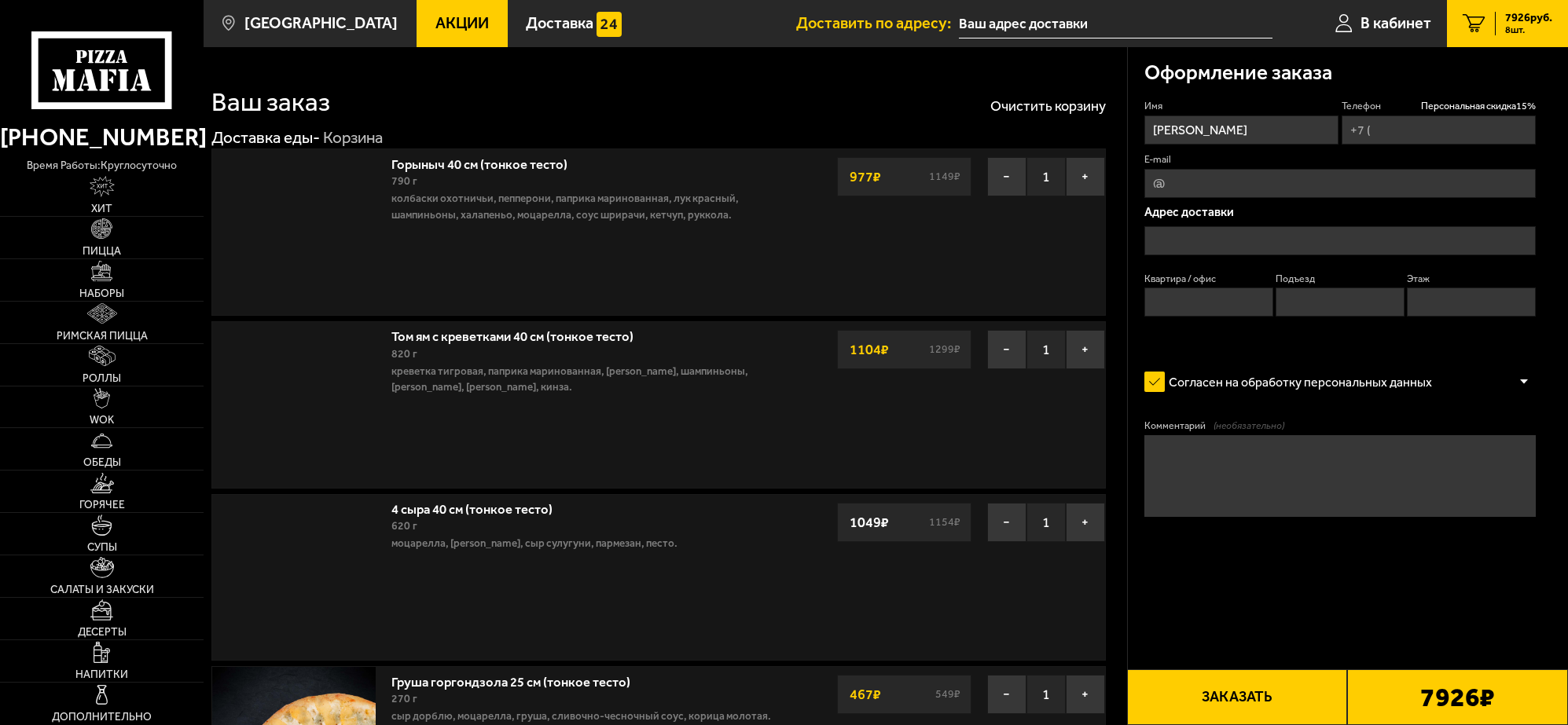
type input "[PHONE_NUMBER]"
type input "[STREET_ADDRESS]"
type input "1"
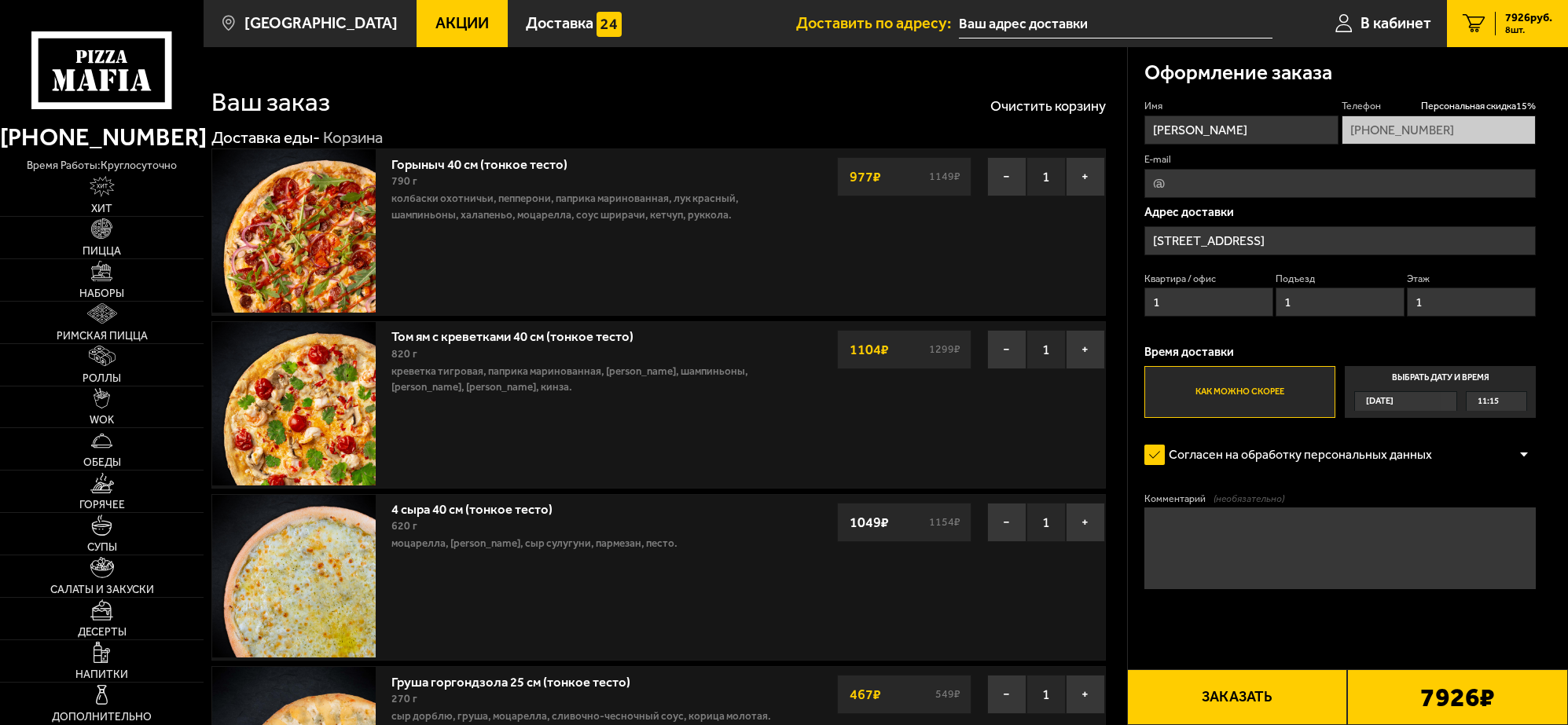
click at [1381, 401] on span "[DATE]" at bounding box center [1379, 401] width 28 height 19
click at [0, 0] on input "Выбрать дату и время [DATE] 11:15" at bounding box center [0, 0] width 0 height 0
click at [1492, 402] on span "11:15" at bounding box center [1488, 401] width 21 height 19
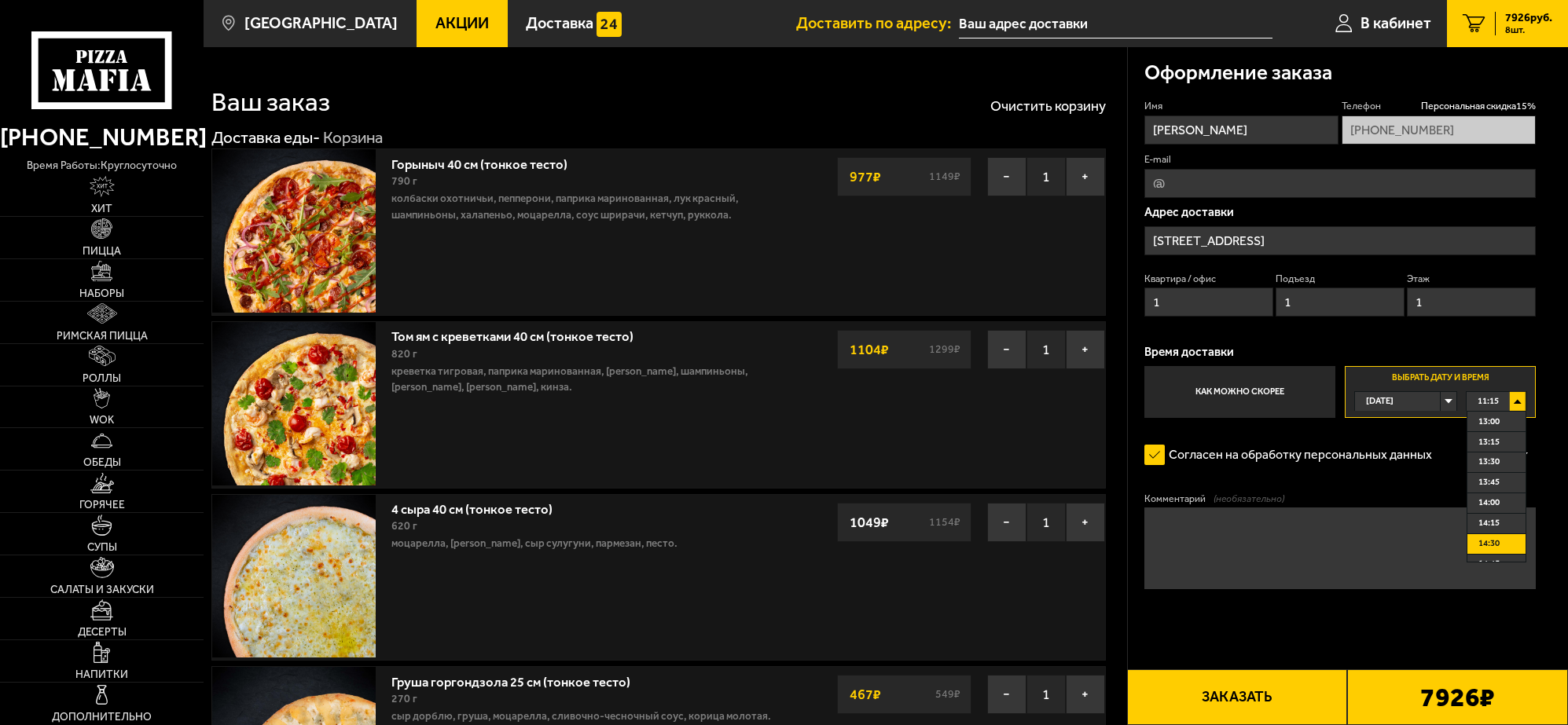
scroll to position [98, 0]
click at [1501, 444] on li "12:45" at bounding box center [1497, 445] width 59 height 21
click at [1442, 475] on form "Имя [PERSON_NAME] Телефон Персональная скидка 15 % [PHONE_NUMBER] E-mail Адрес …" at bounding box center [1340, 392] width 392 height 587
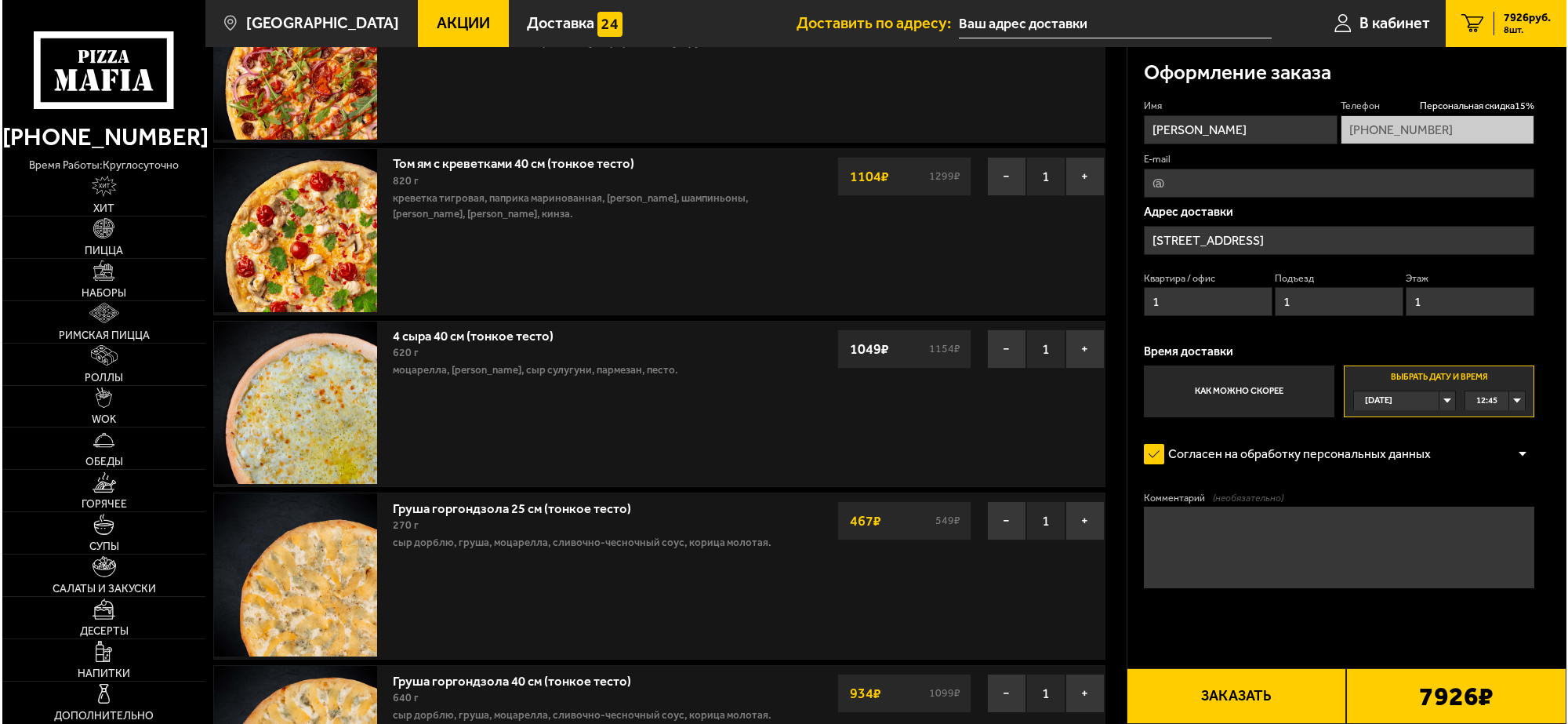
scroll to position [196, 0]
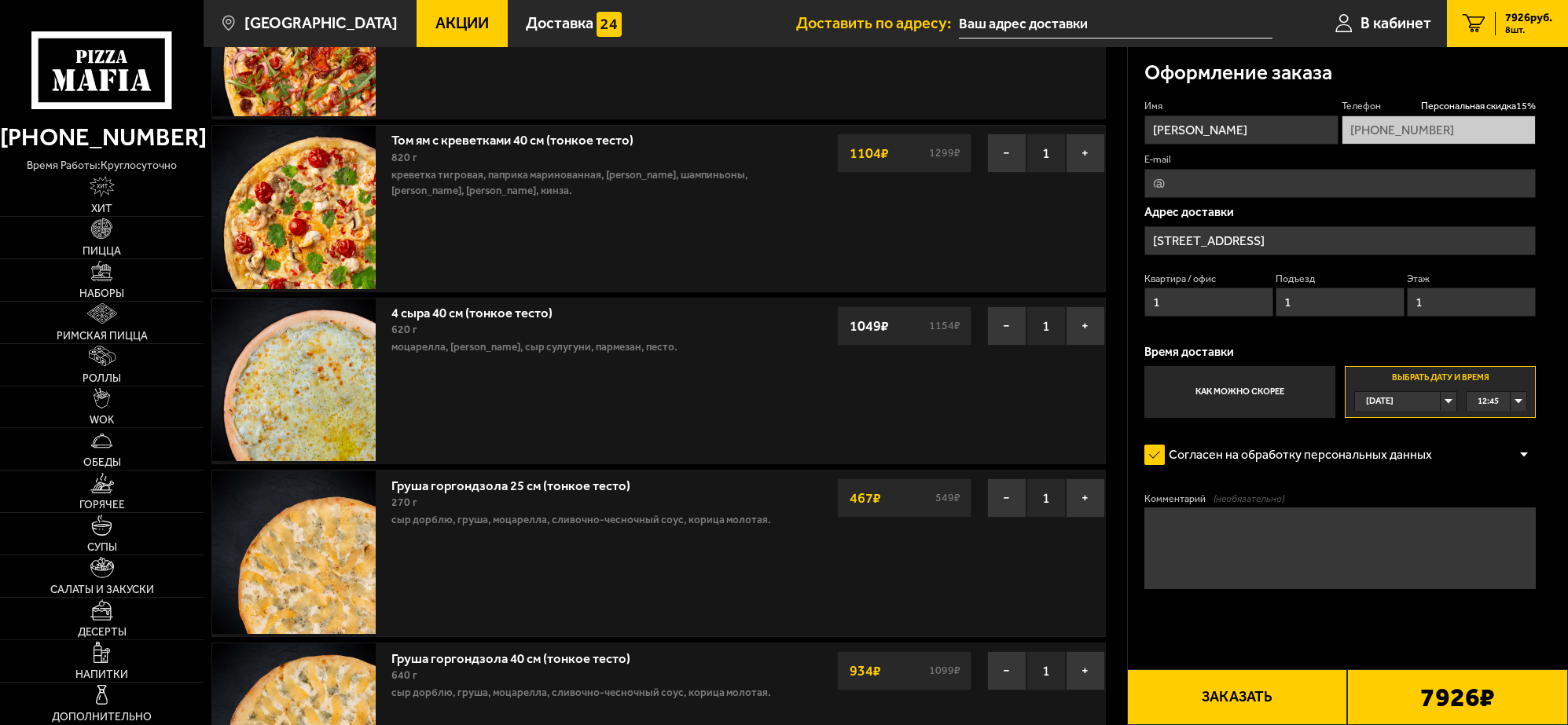
click at [1243, 696] on button "Заказать" at bounding box center [1237, 696] width 221 height 55
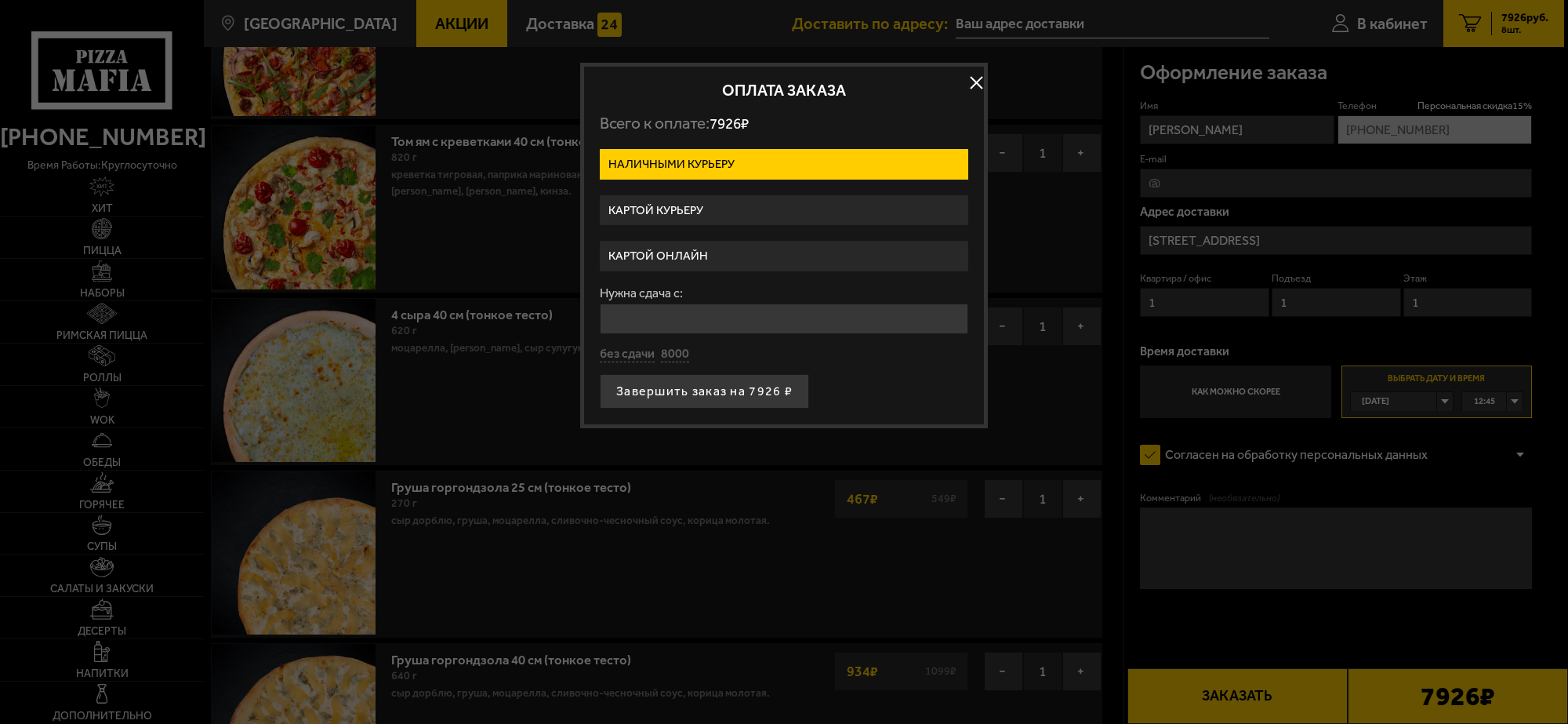
click at [714, 251] on label "Картой онлайн" at bounding box center [784, 256] width 368 height 30
click at [0, 0] on input "Картой онлайн" at bounding box center [0, 0] width 0 height 0
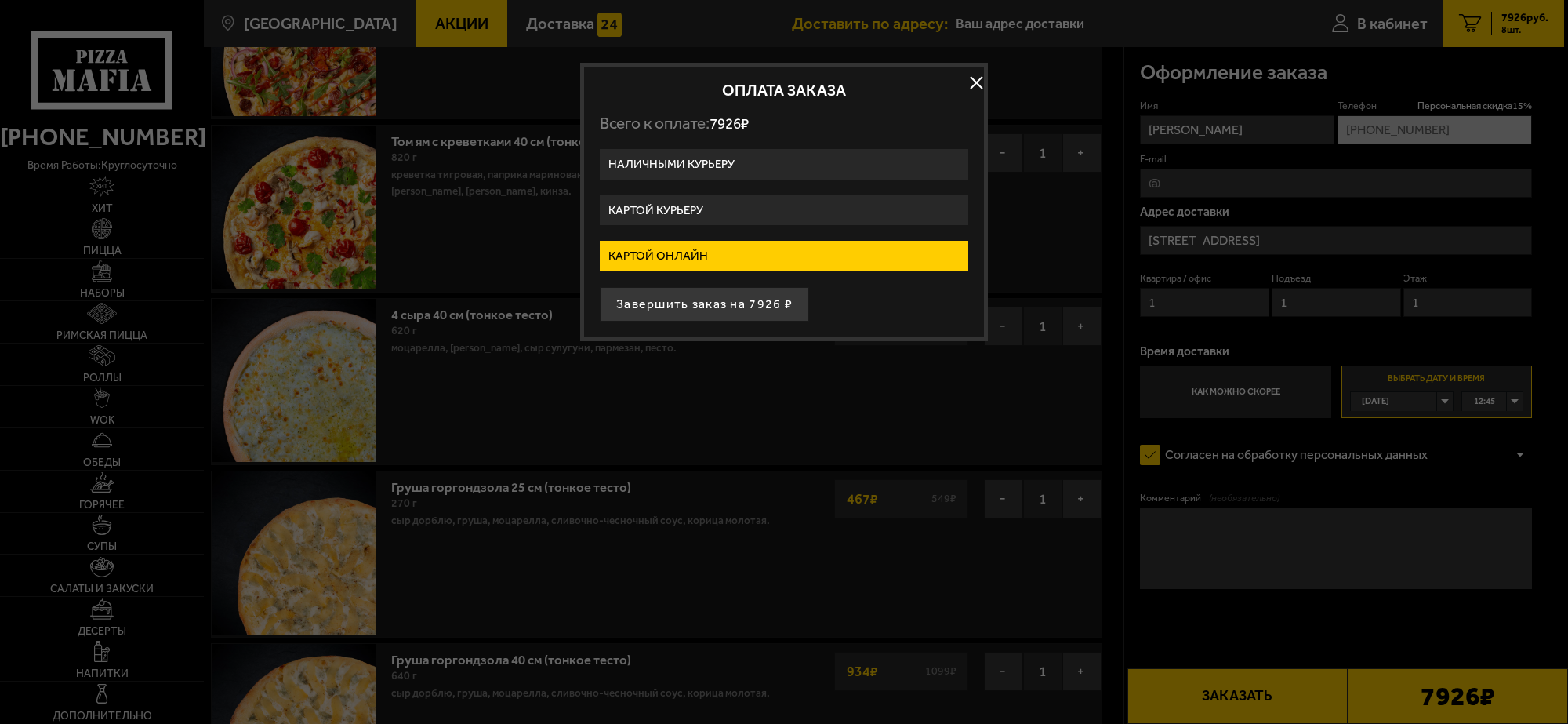
click at [729, 255] on label "Картой онлайн" at bounding box center [784, 256] width 368 height 30
click at [0, 0] on input "Картой онлайн" at bounding box center [0, 0] width 0 height 0
click at [711, 306] on button "Завершить заказ на 7926 ₽" at bounding box center [704, 304] width 209 height 35
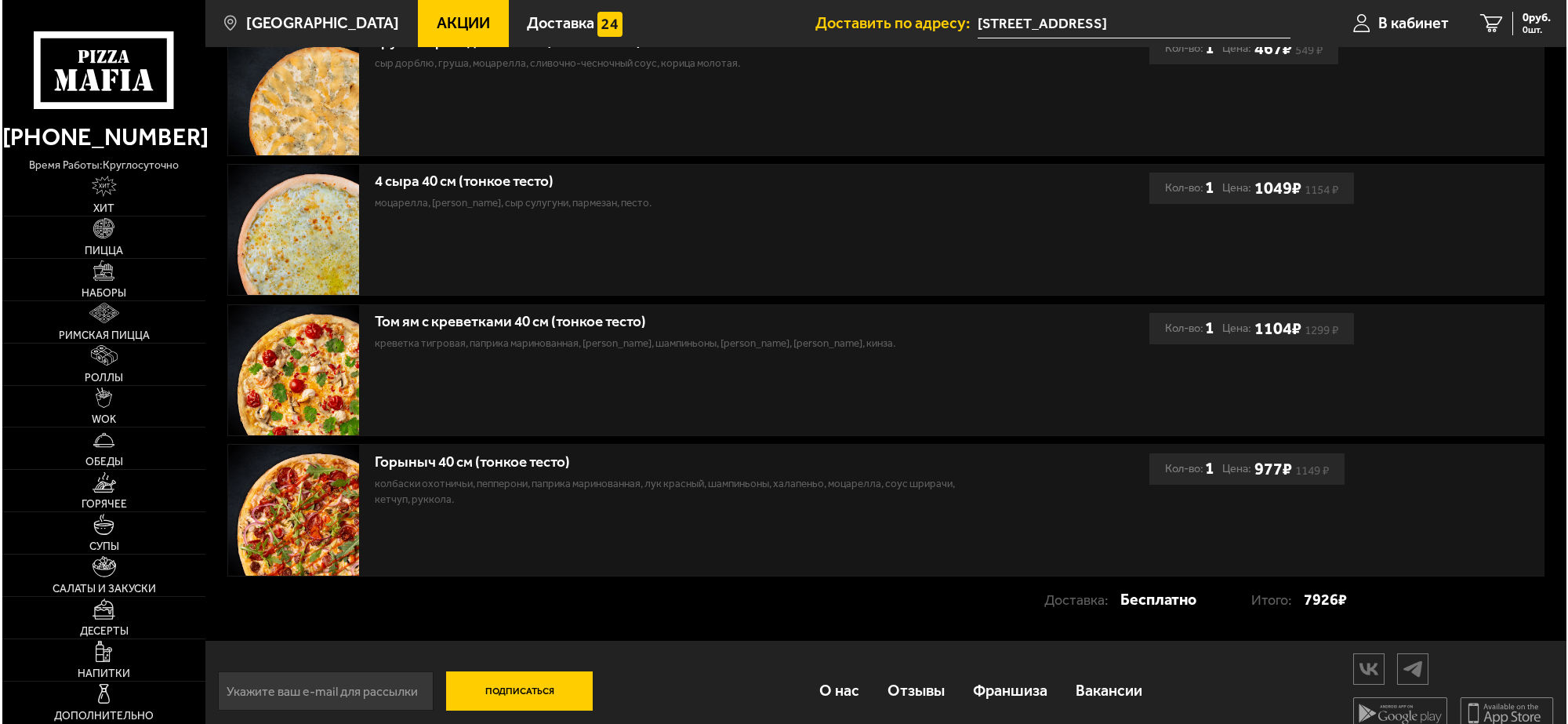
scroll to position [1131, 0]
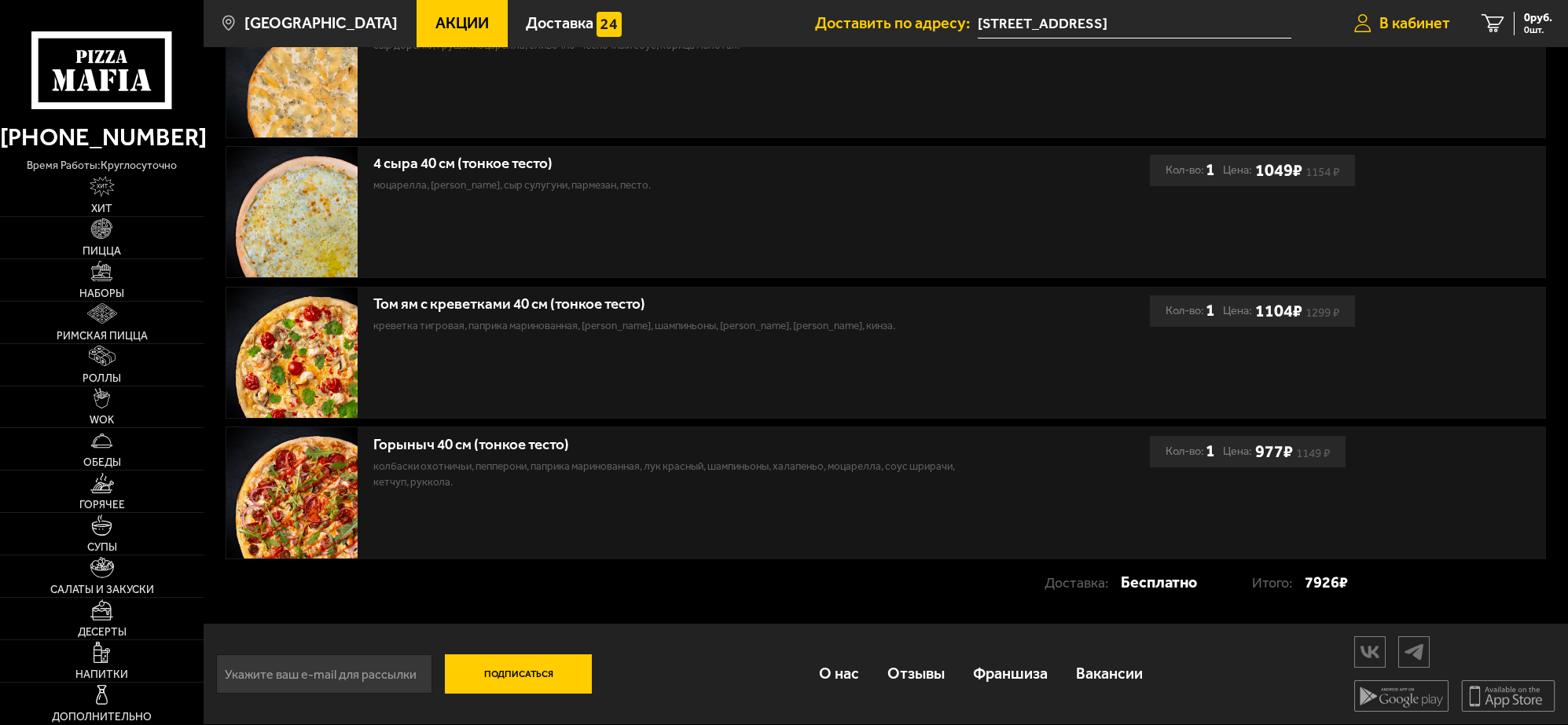
click at [1397, 23] on span "В кабинет" at bounding box center [1414, 24] width 71 height 16
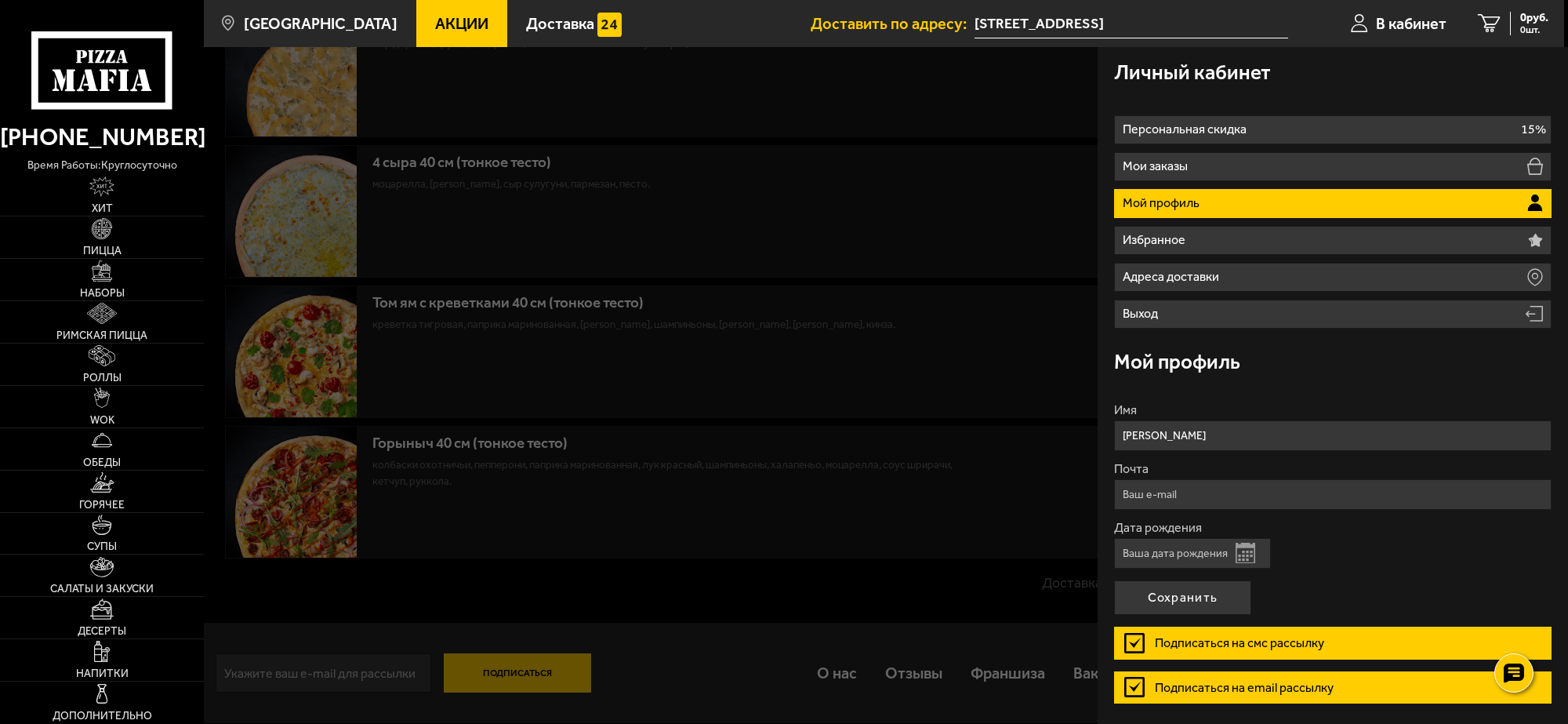
click at [1241, 551] on button "Открыть календарь" at bounding box center [1245, 553] width 20 height 21
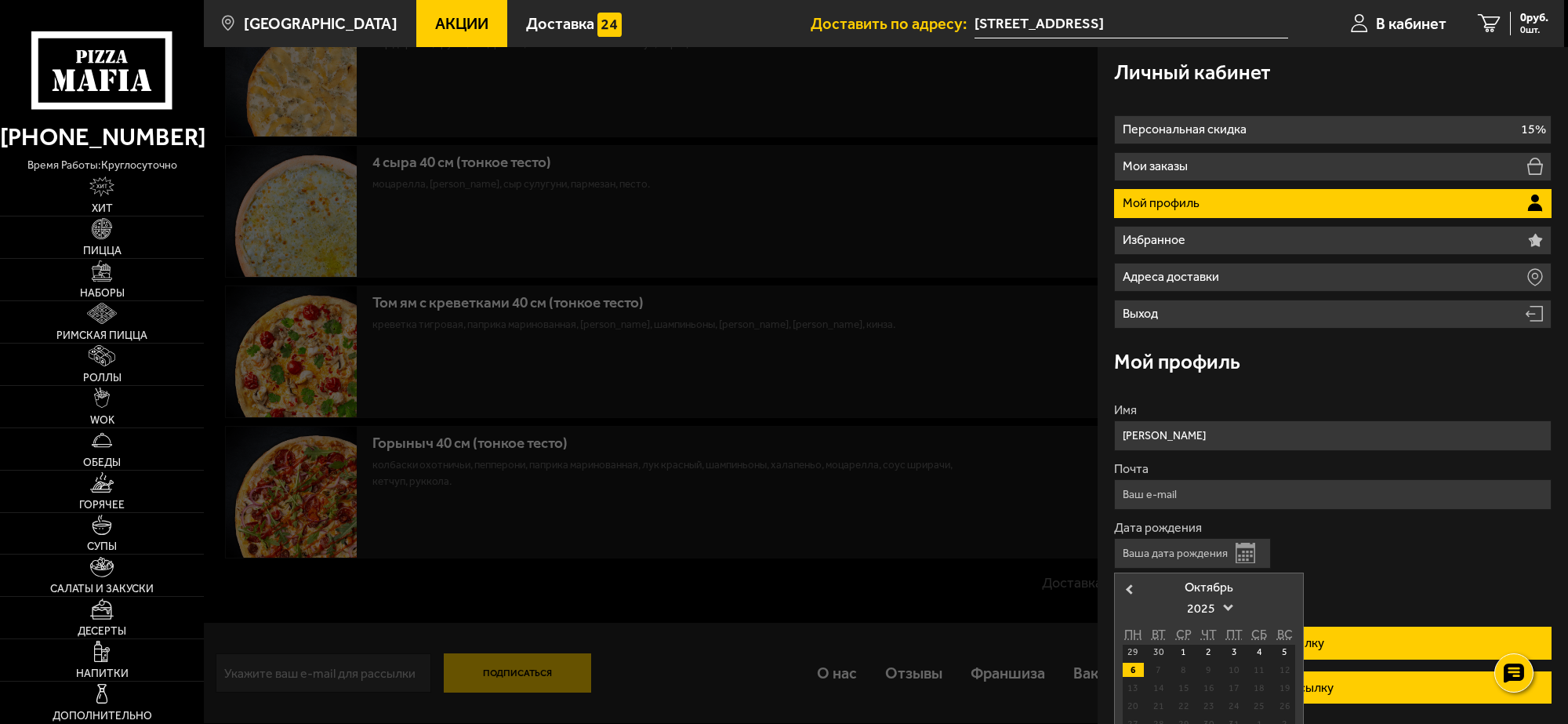
click at [1130, 669] on div "6" at bounding box center [1134, 670] width 21 height 14
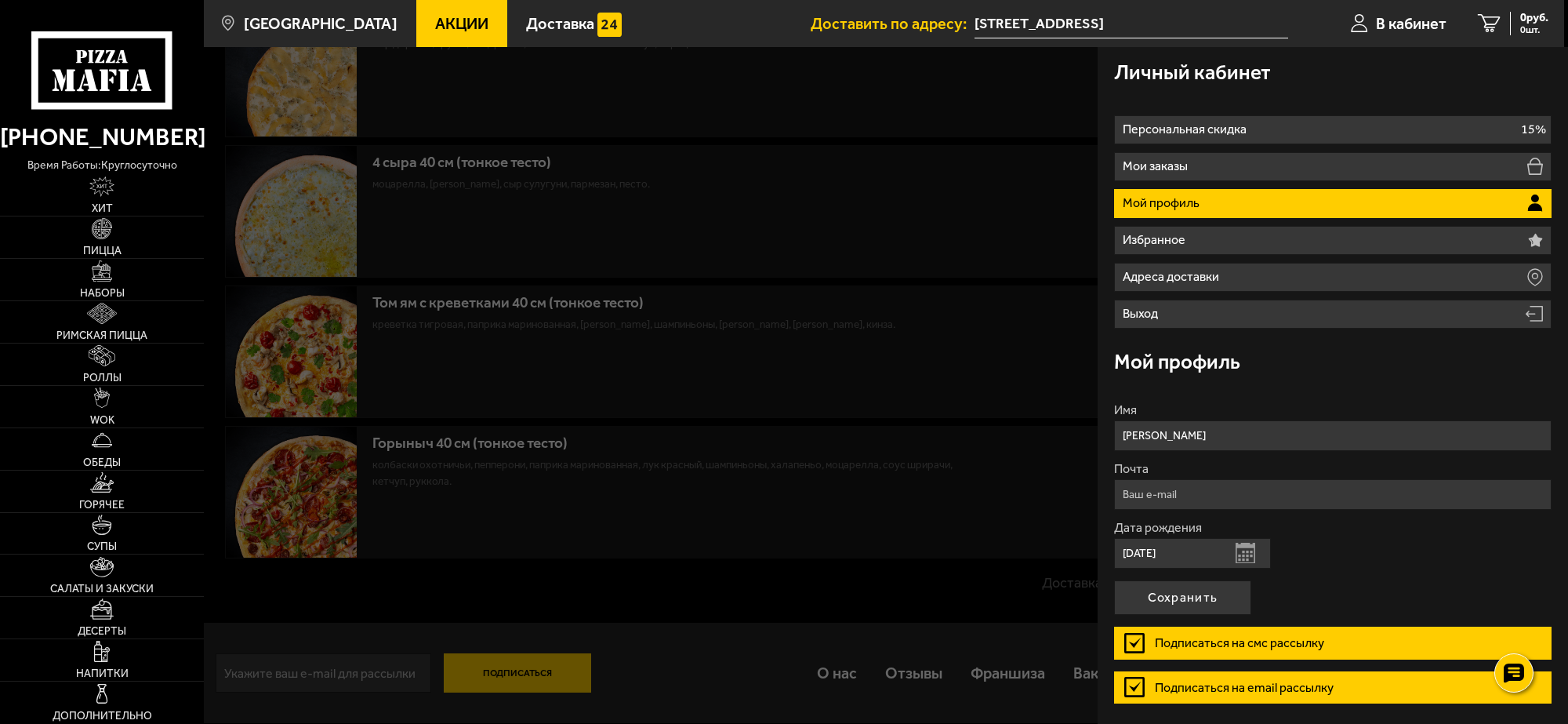
click at [1242, 555] on button "Открыть календарь" at bounding box center [1245, 553] width 20 height 21
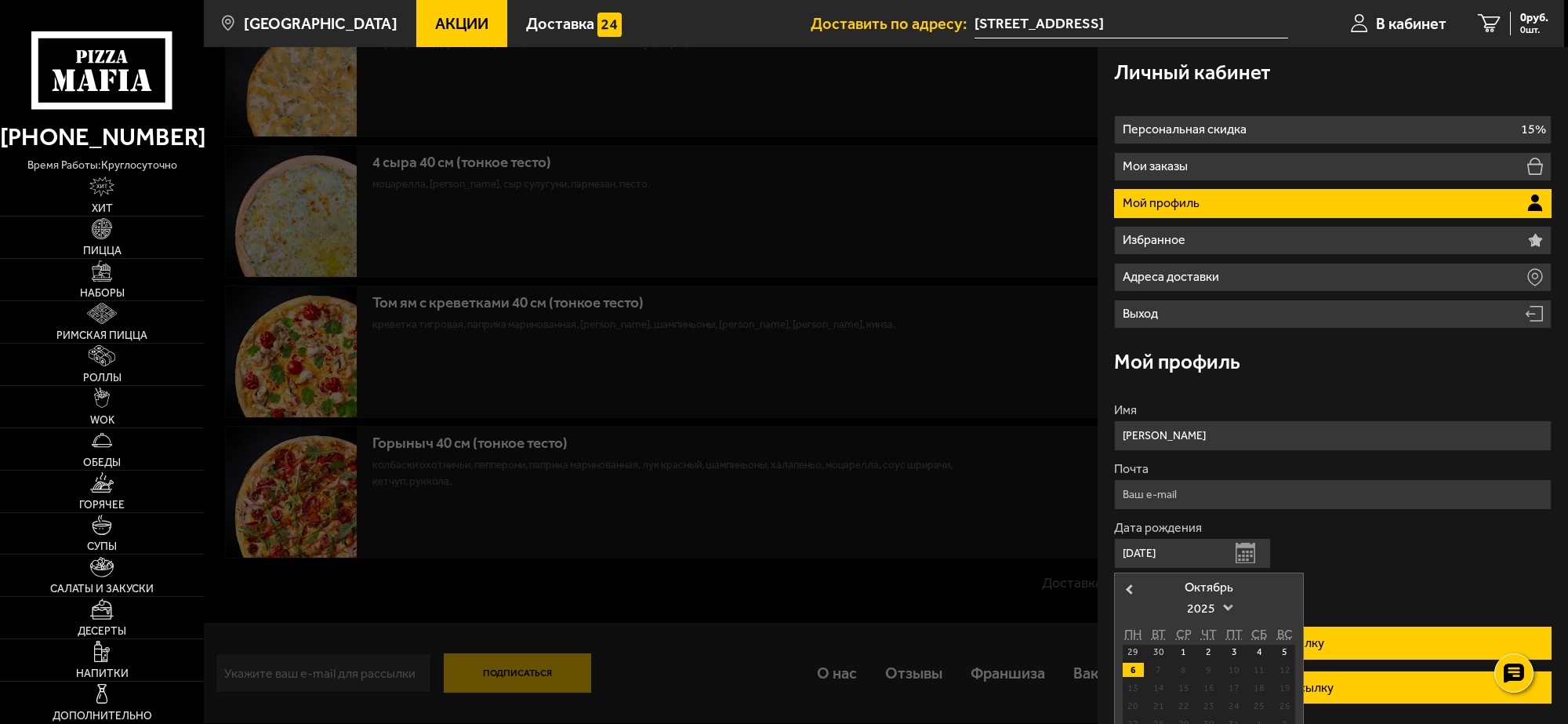
click at [1227, 608] on span at bounding box center [1227, 605] width 10 height 10
click at [1206, 703] on link at bounding box center [1209, 706] width 11 height 11
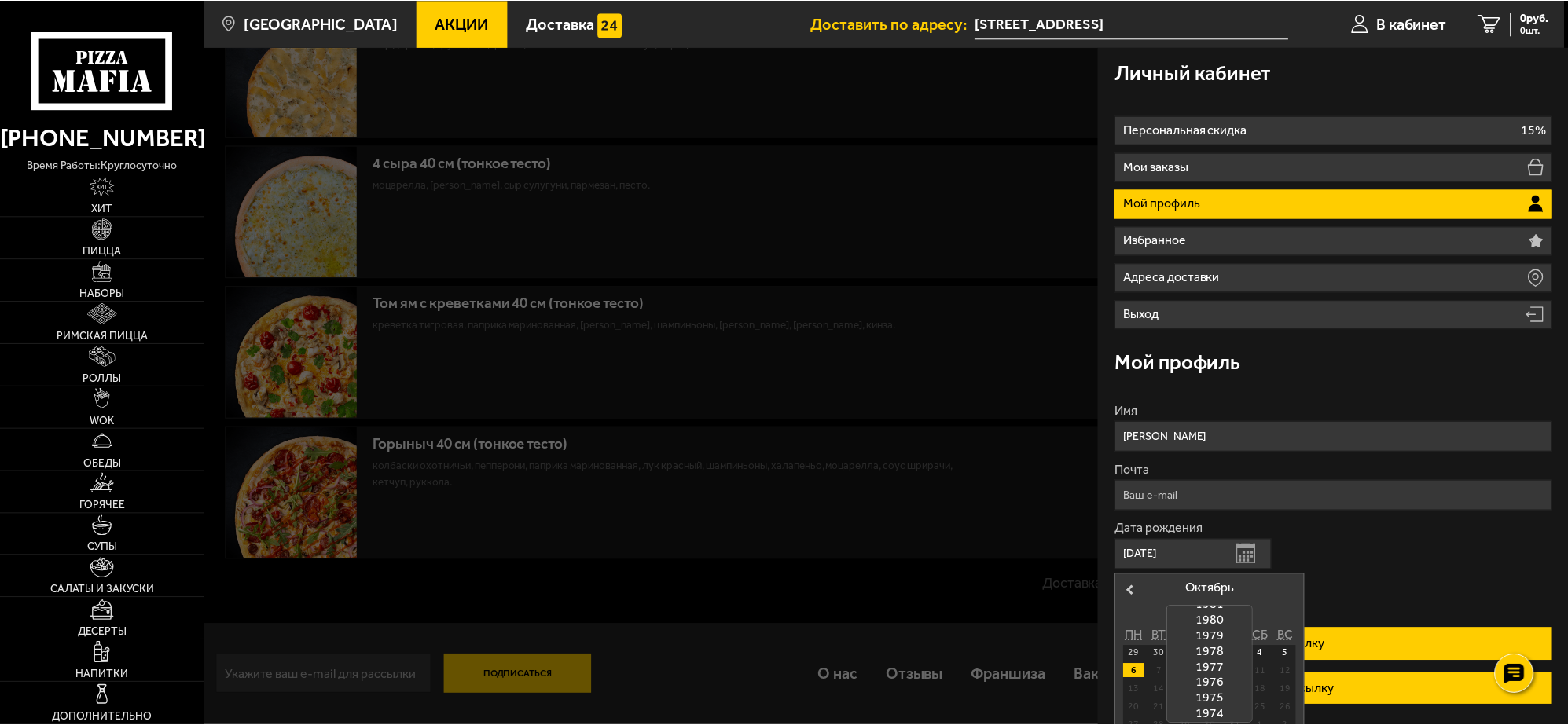
scroll to position [708, 0]
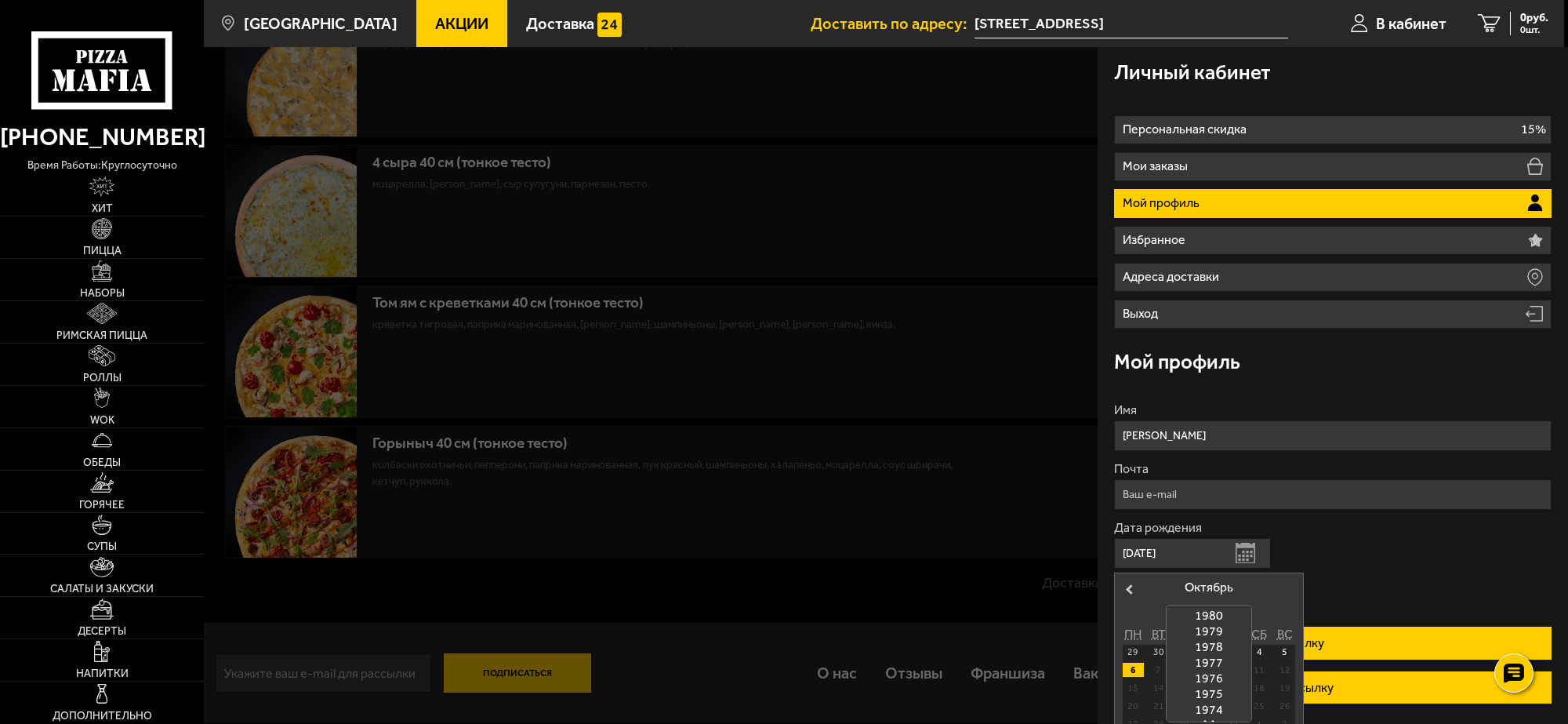
click at [1212, 708] on div "1974" at bounding box center [1209, 710] width 85 height 16
click at [1287, 652] on div "6" at bounding box center [1285, 652] width 21 height 14
type input "06.10.1974"
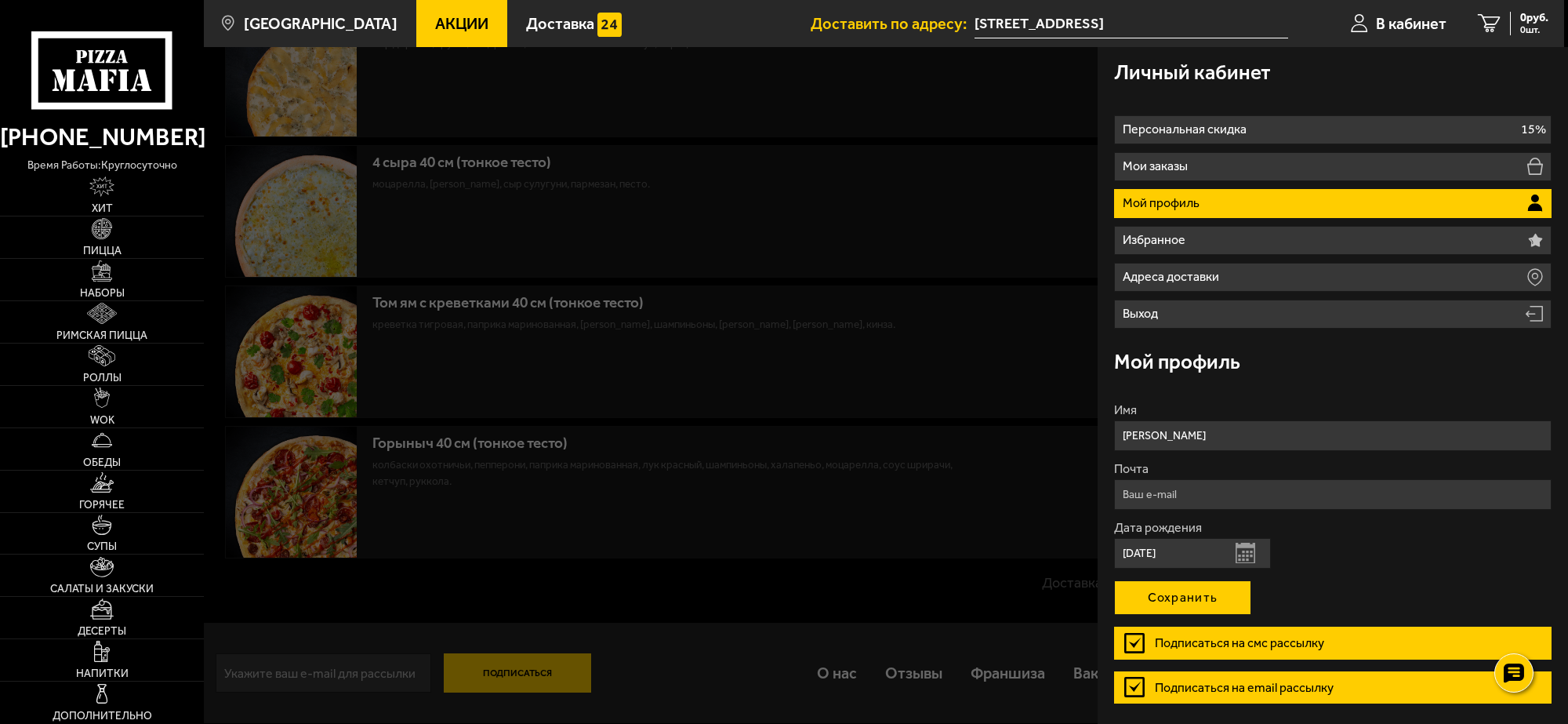
click at [1164, 597] on button "Сохранить" at bounding box center [1183, 597] width 137 height 35
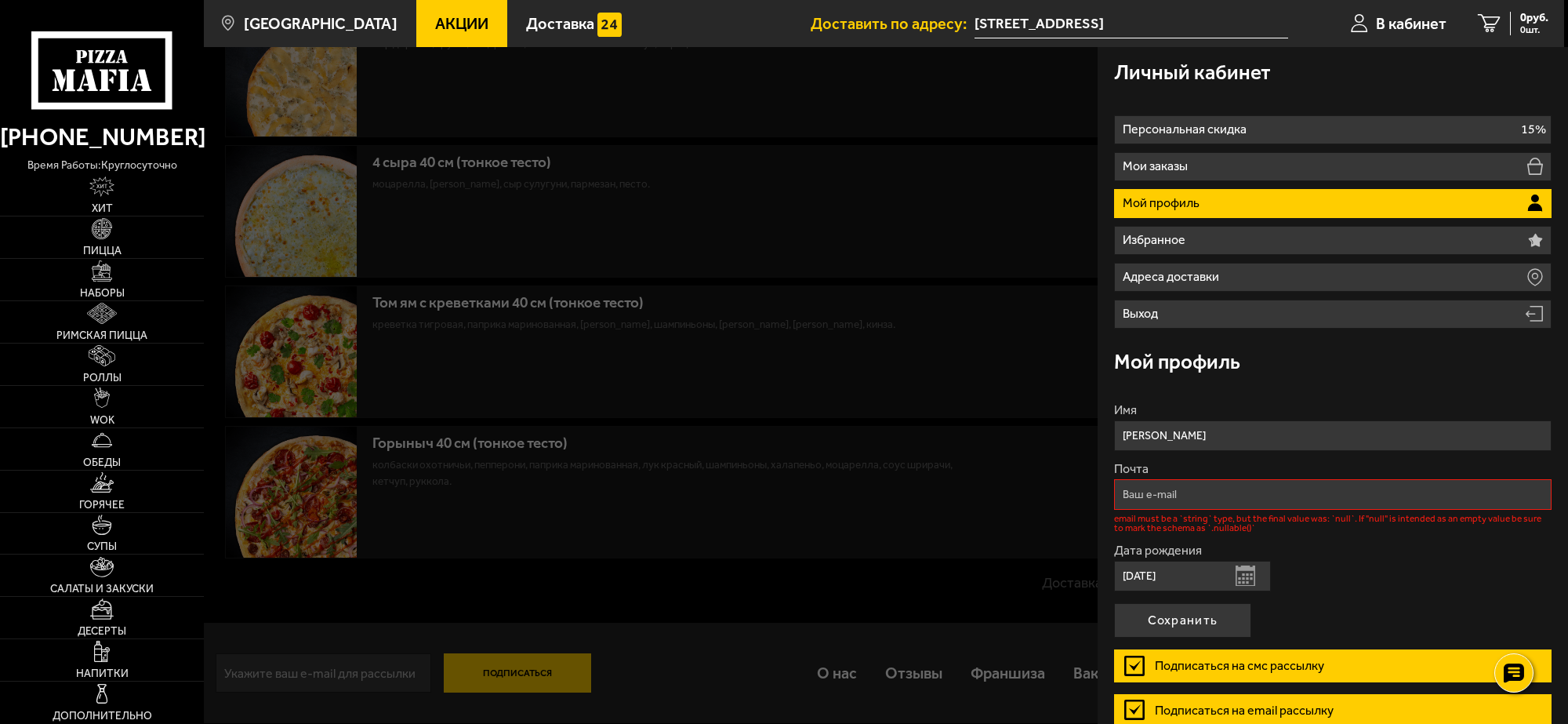
click at [1170, 499] on input "Почта" at bounding box center [1333, 494] width 438 height 30
type input "parts5@yandex.ru"
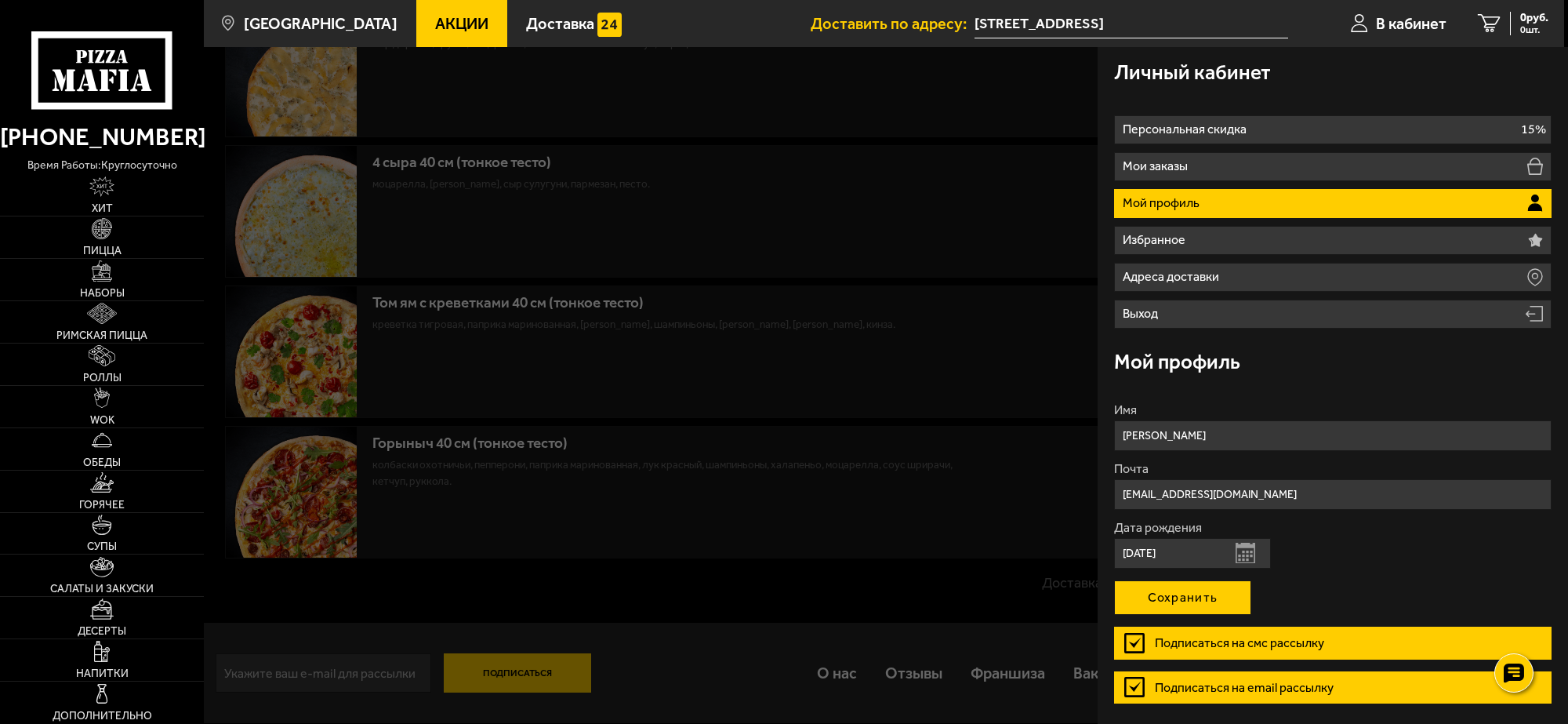
click at [1192, 596] on button "Сохранить" at bounding box center [1183, 597] width 137 height 35
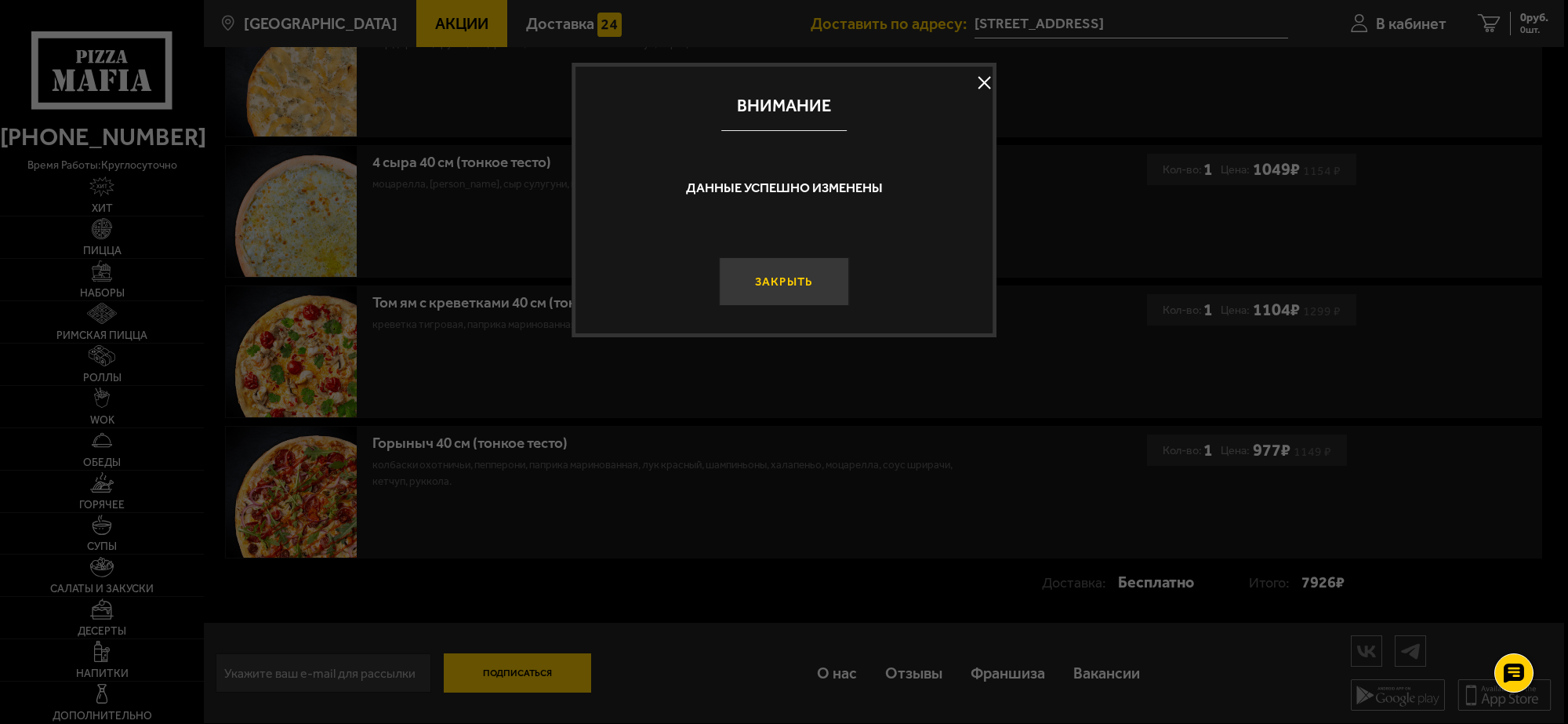
click at [788, 283] on button "Закрыть" at bounding box center [784, 282] width 131 height 49
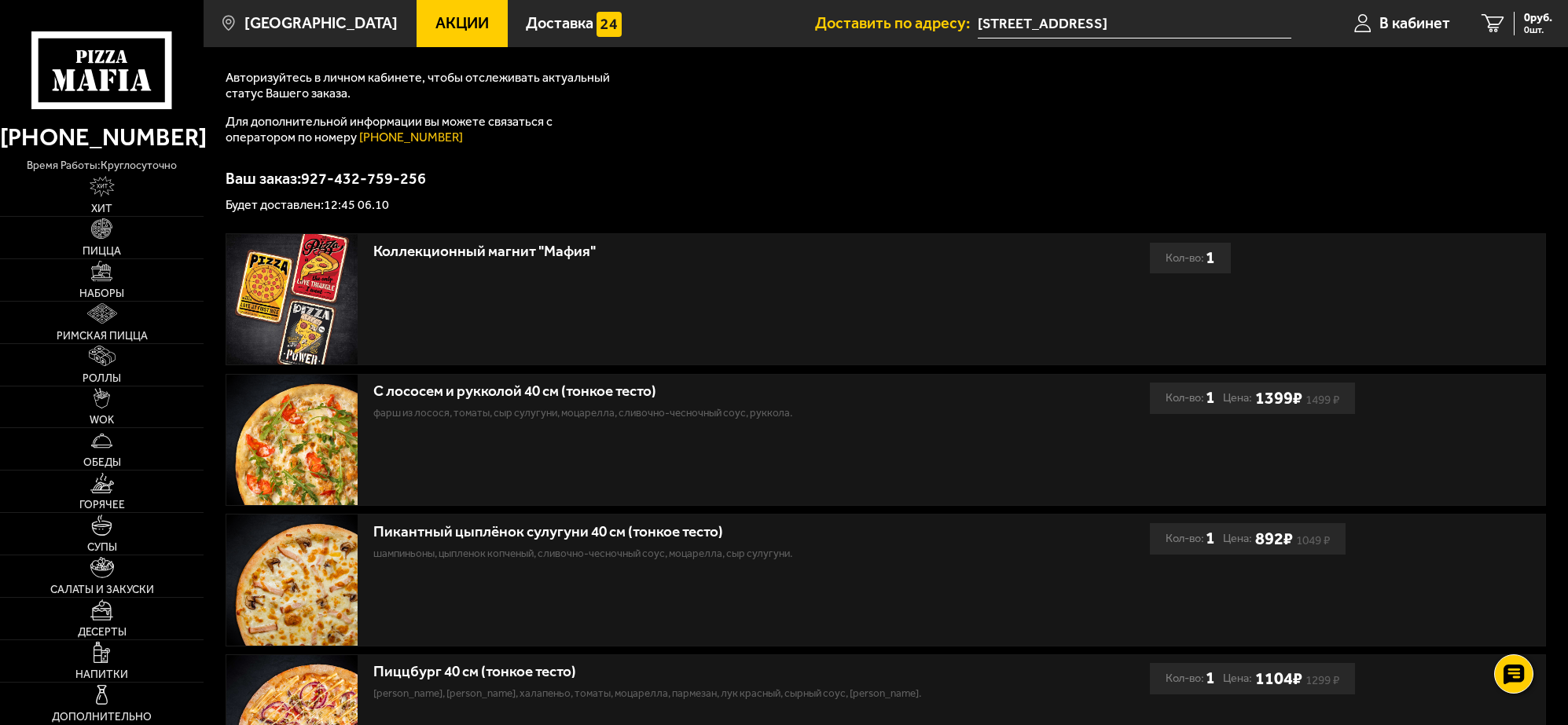
scroll to position [0, 0]
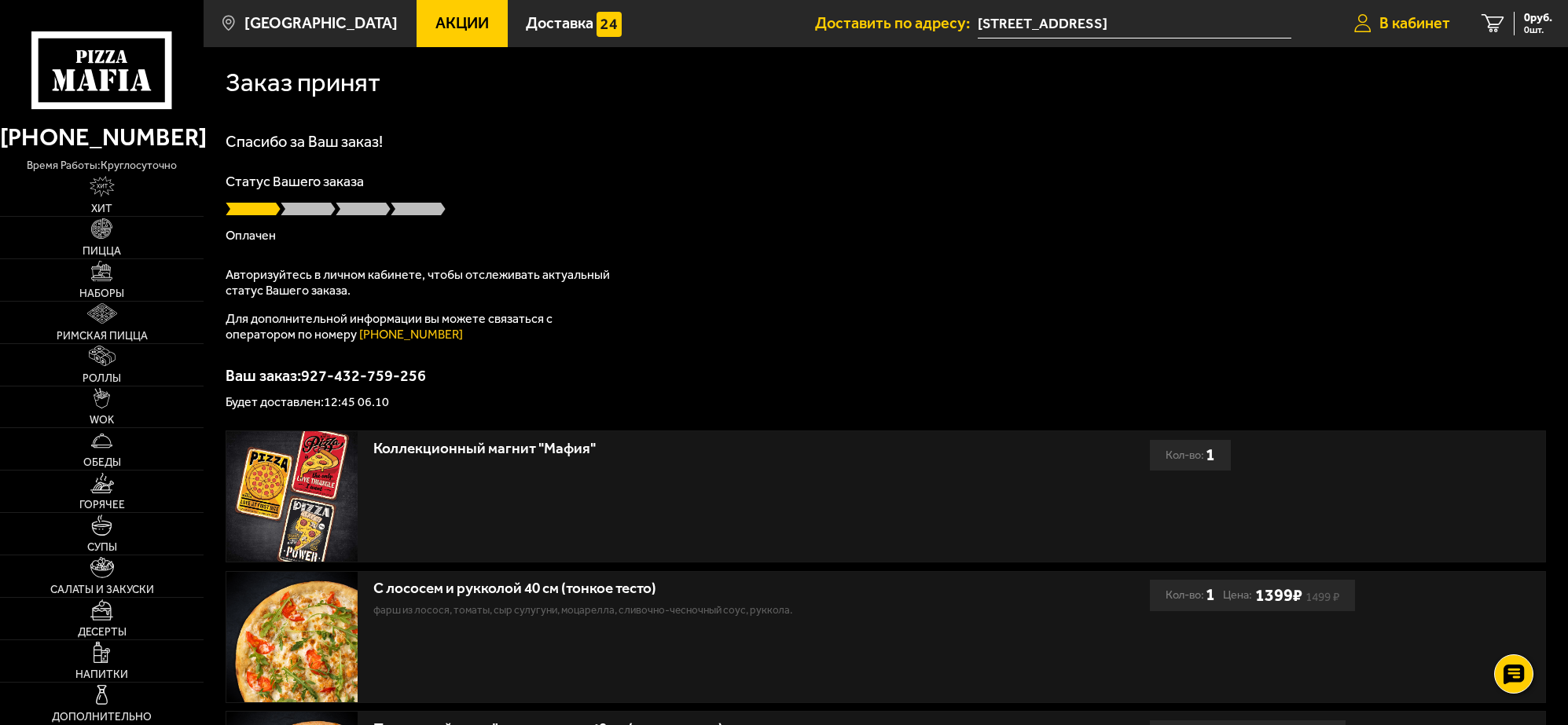
click at [1403, 24] on span "В кабинет" at bounding box center [1414, 24] width 71 height 16
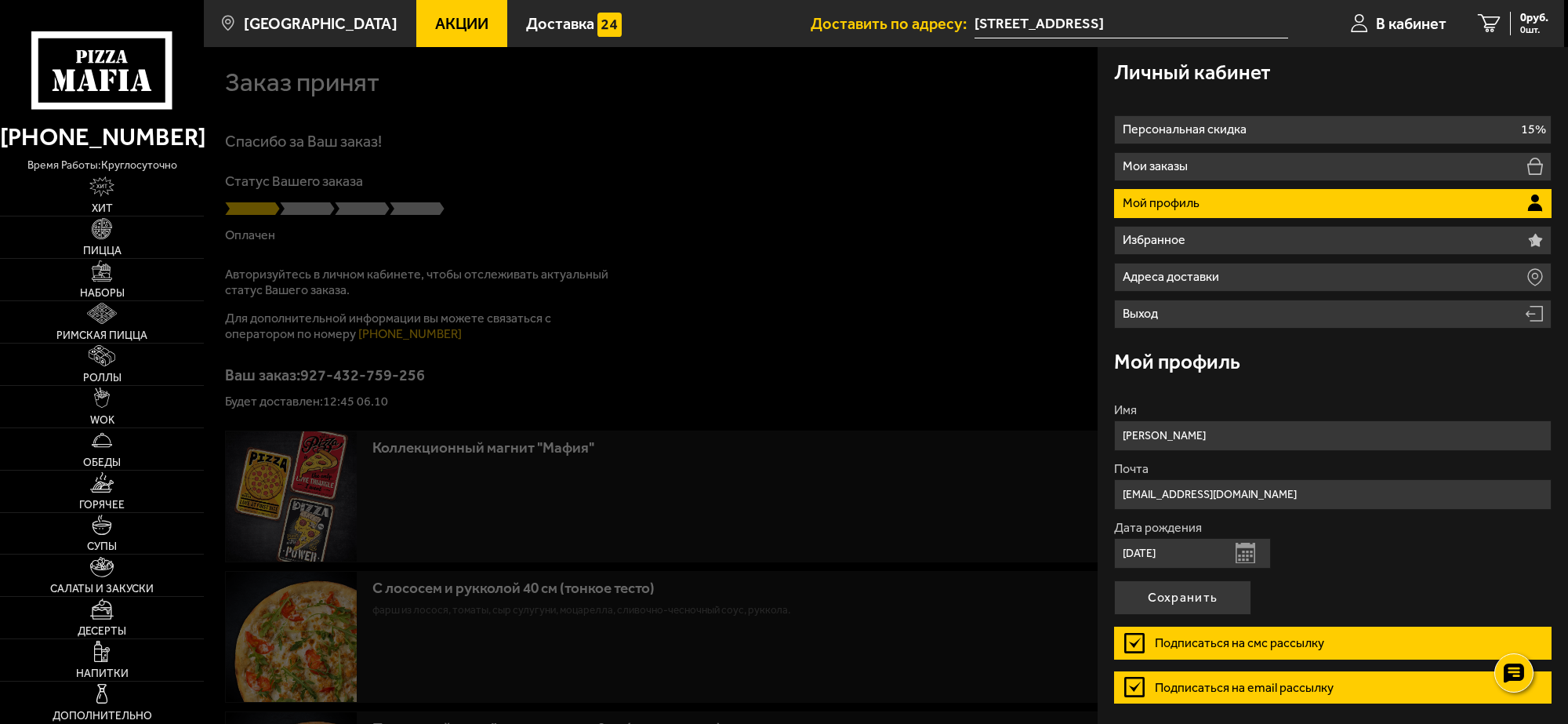
click at [950, 196] on div at bounding box center [988, 409] width 1568 height 724
